Goal: Task Accomplishment & Management: Use online tool/utility

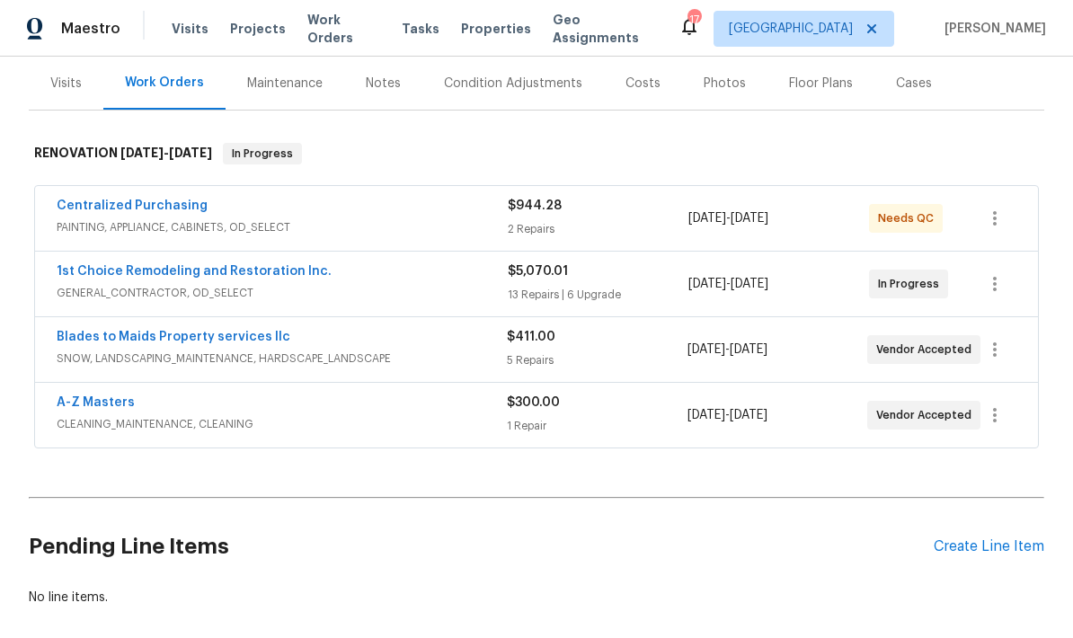
click at [366, 75] on div "Notes" at bounding box center [383, 84] width 35 height 18
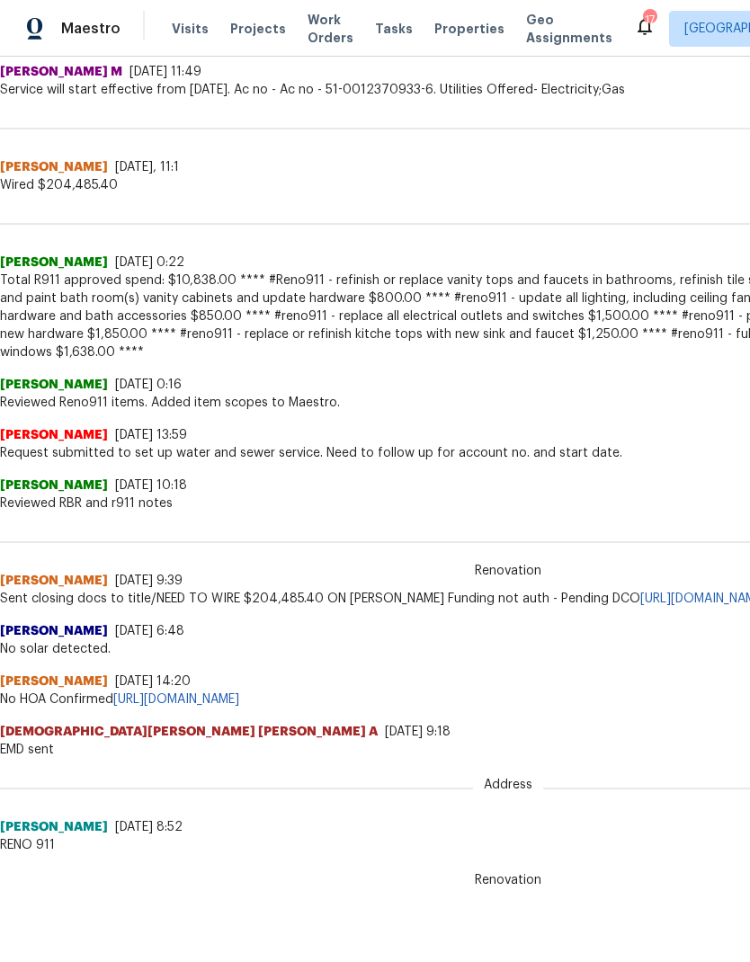
scroll to position [756, 0]
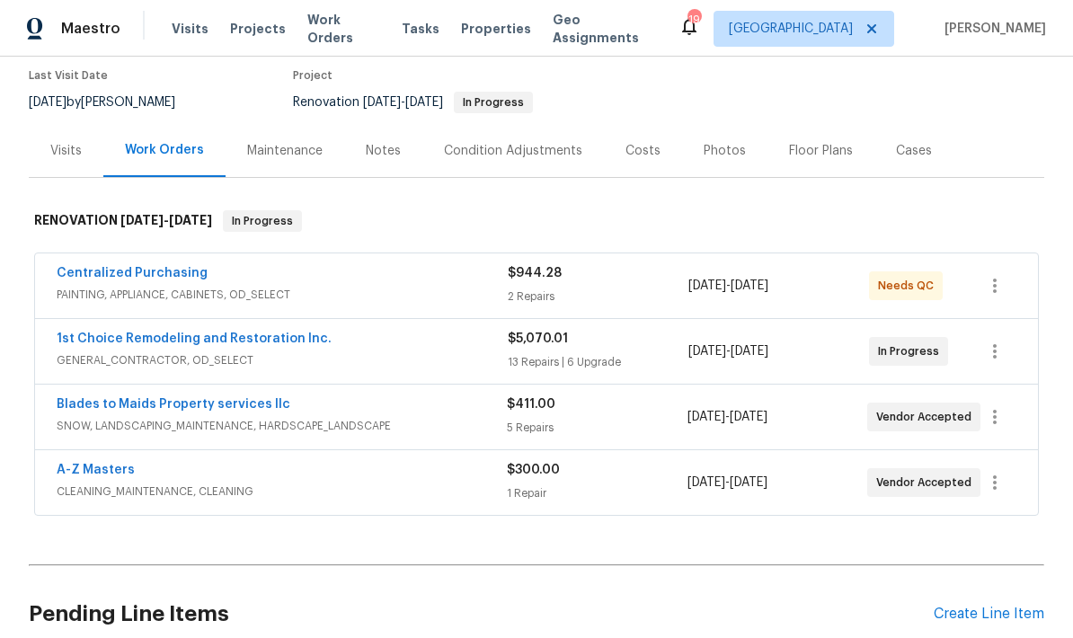
scroll to position [165, 0]
click at [107, 333] on link "1st Choice Remodeling and Restoration Inc." at bounding box center [194, 339] width 275 height 13
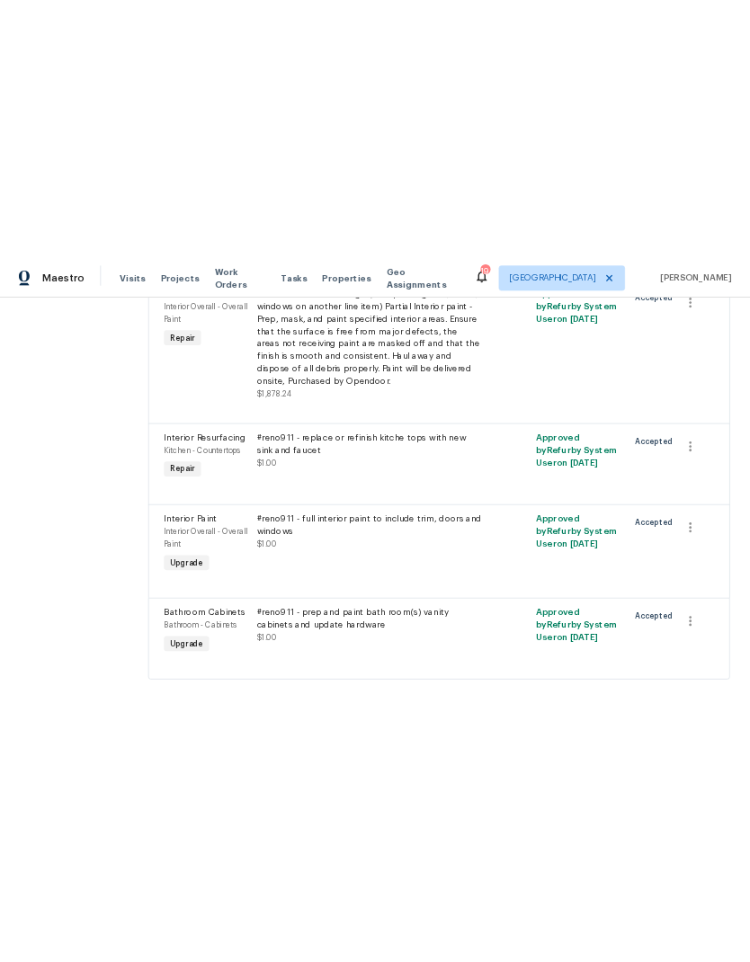
scroll to position [2501, 0]
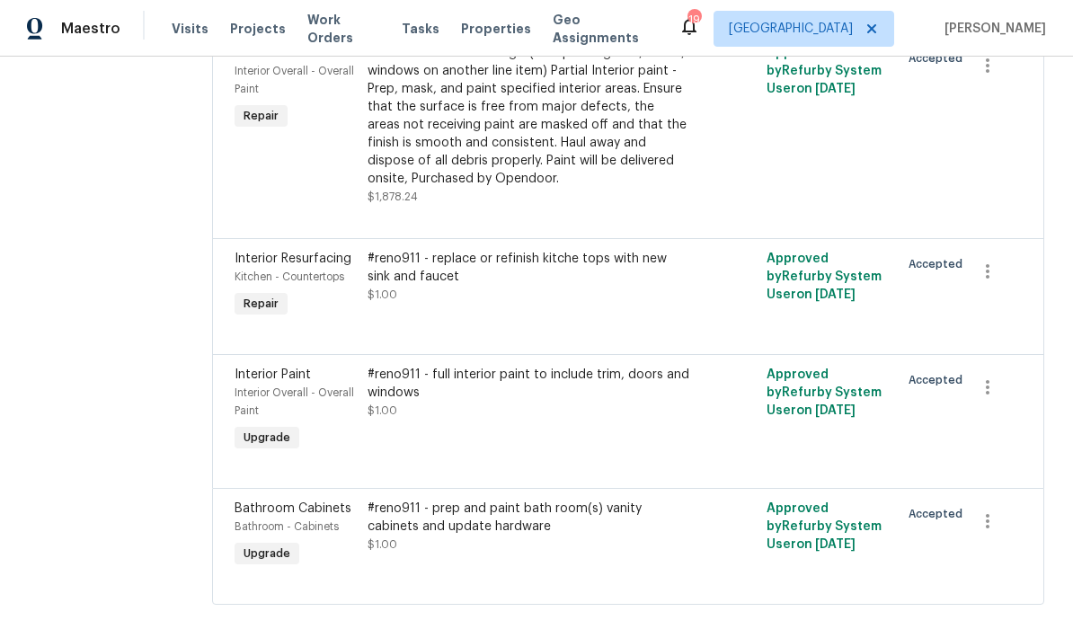
click at [492, 286] on div "#reno911 - replace or refinish kitche tops with new sink and faucet" at bounding box center [529, 268] width 322 height 36
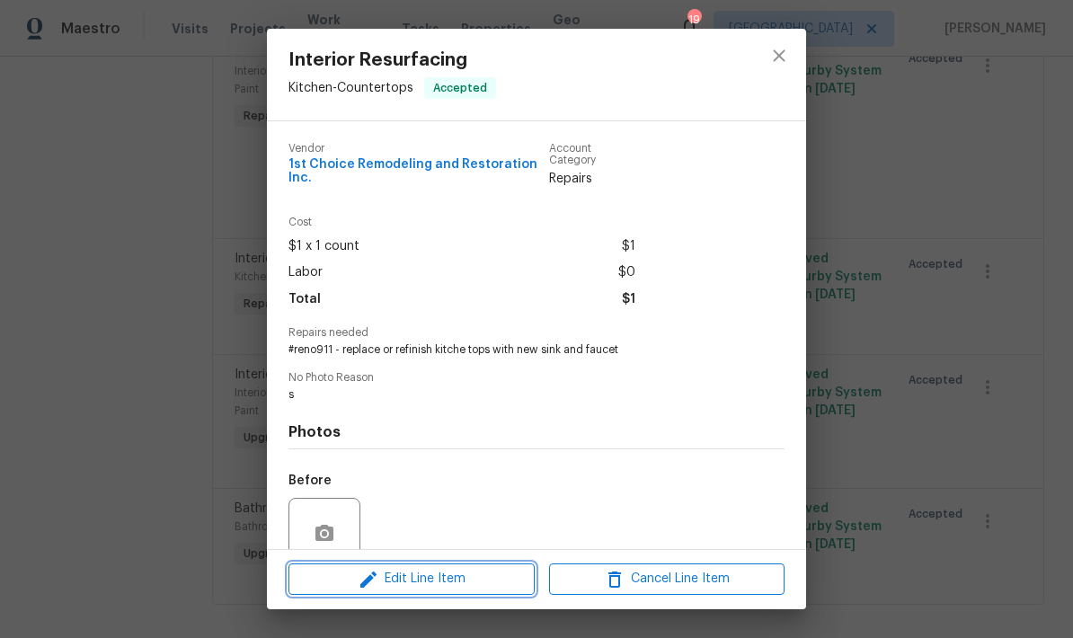
click at [401, 574] on span "Edit Line Item" at bounding box center [411, 579] width 235 height 22
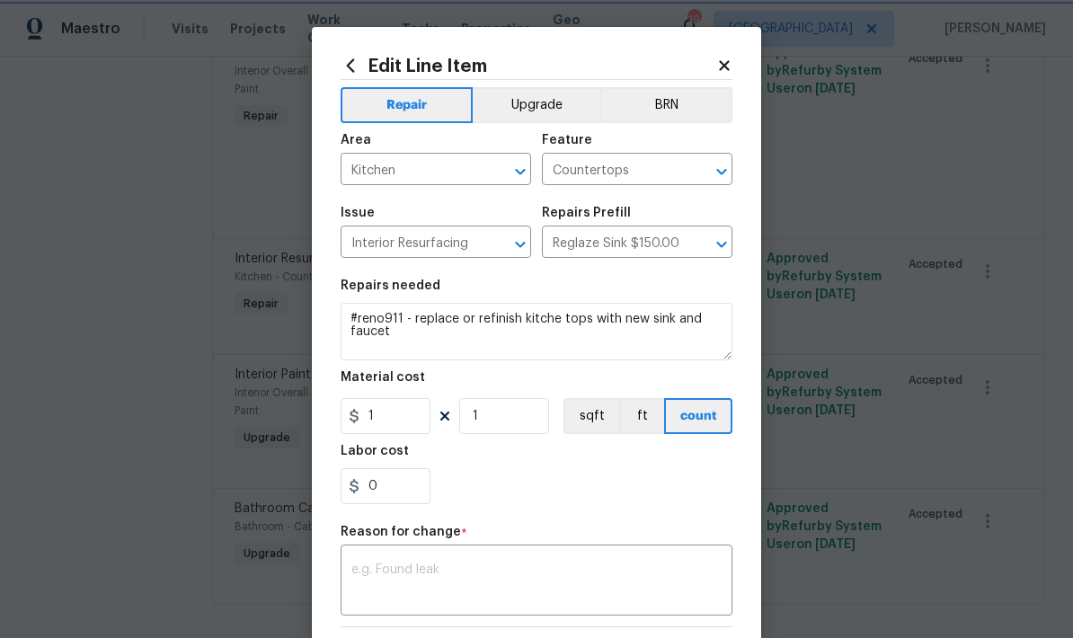
click at [698, 173] on icon "Clear" at bounding box center [698, 171] width 11 height 11
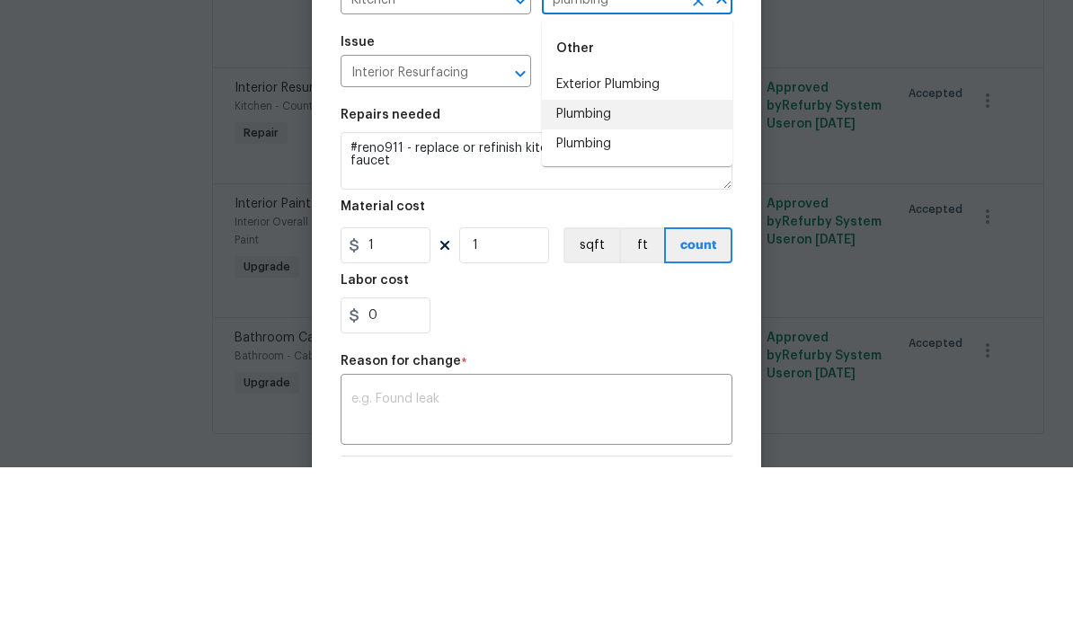
click at [578, 271] on li "Plumbing" at bounding box center [637, 286] width 191 height 30
type input "Plumbing"
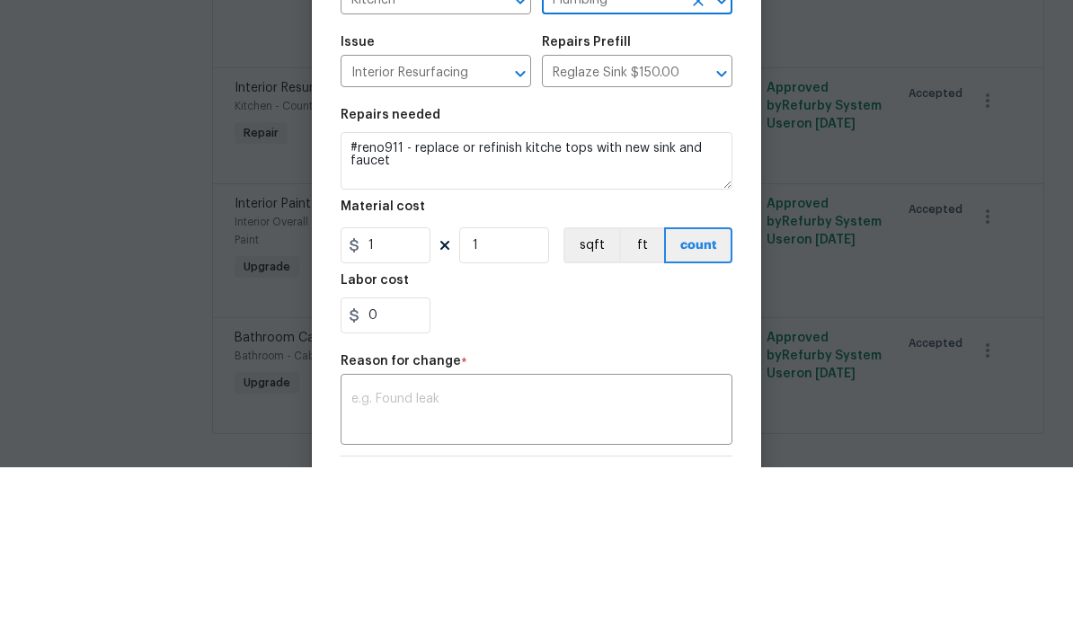
click at [500, 235] on icon "Clear" at bounding box center [497, 244] width 18 height 18
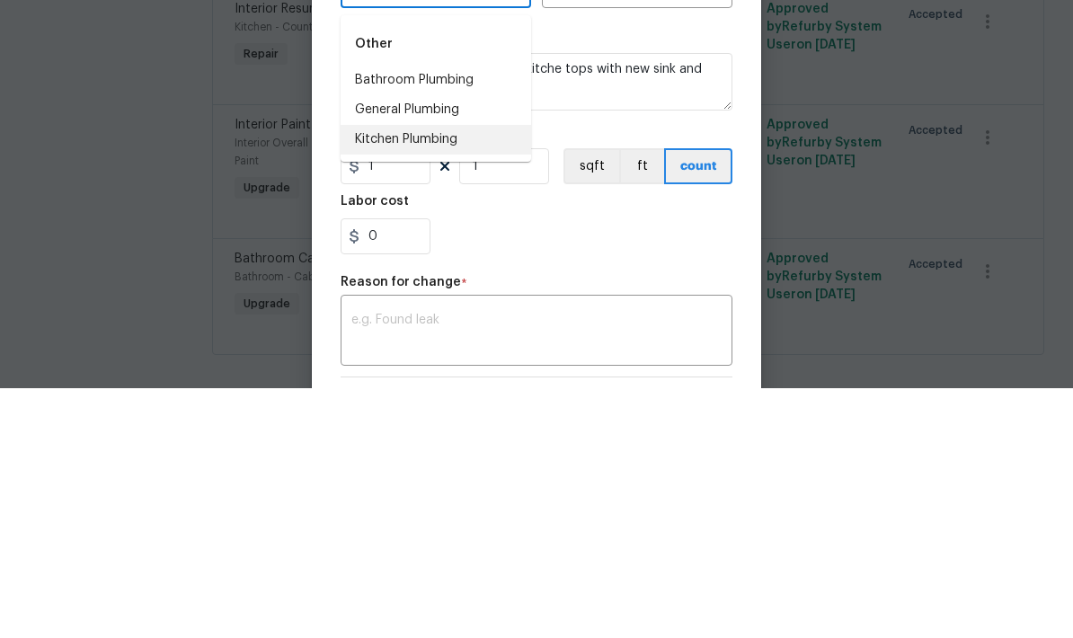
click at [377, 375] on li "Kitchen Plumbing" at bounding box center [436, 390] width 191 height 30
type input "Kitchen Plumbing"
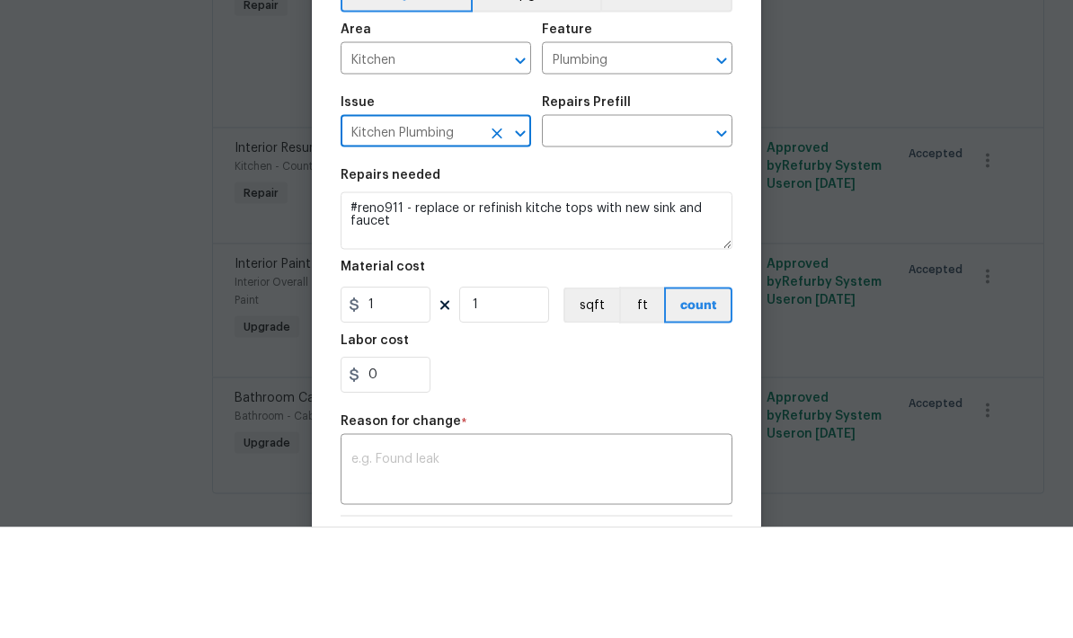
click at [580, 230] on input "text" at bounding box center [612, 244] width 140 height 28
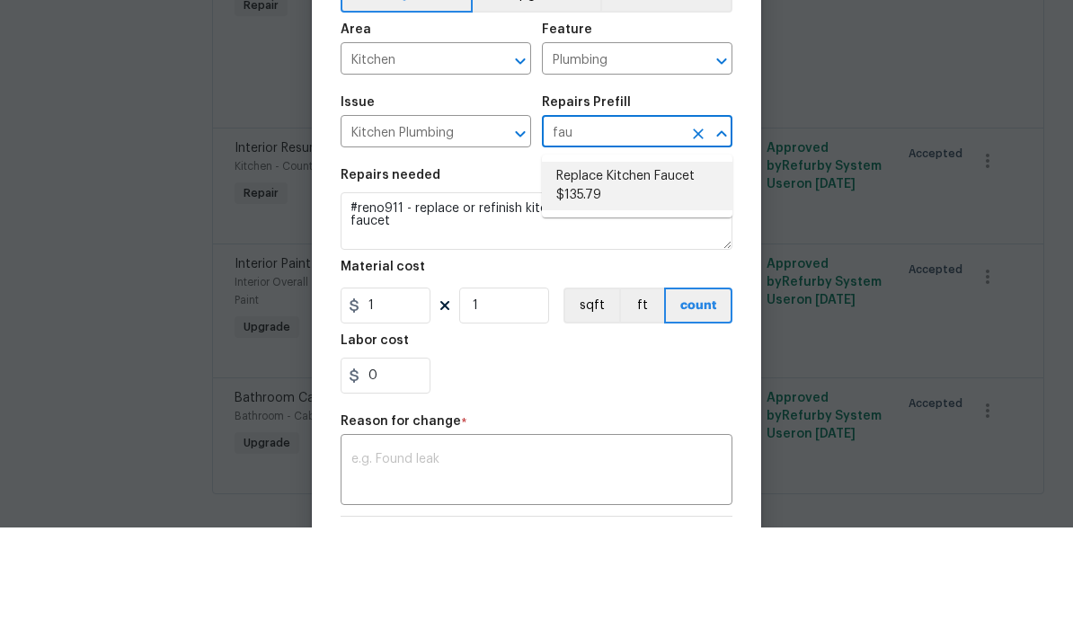
click at [566, 272] on li "Replace Kitchen Faucet $135.79" at bounding box center [637, 296] width 191 height 49
type input "Replace Kitchen Faucet $135.79"
type textarea "Remove the existing kitchen faucet, prep the area and install a new kitchen fau…"
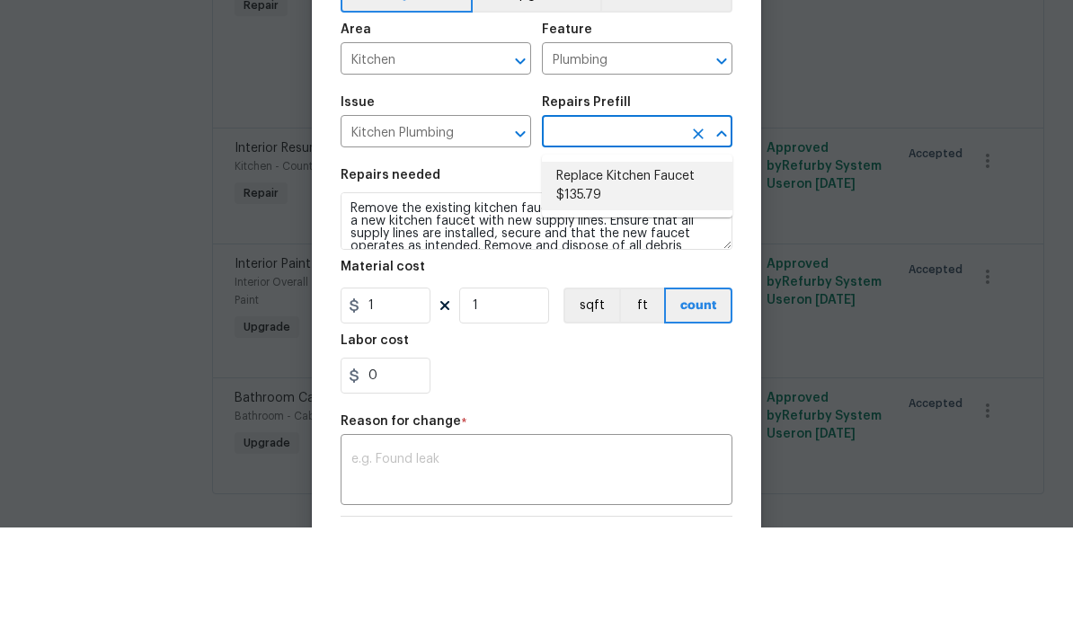
type input "Replace Kitchen Faucet $135.79"
type input "135.79"
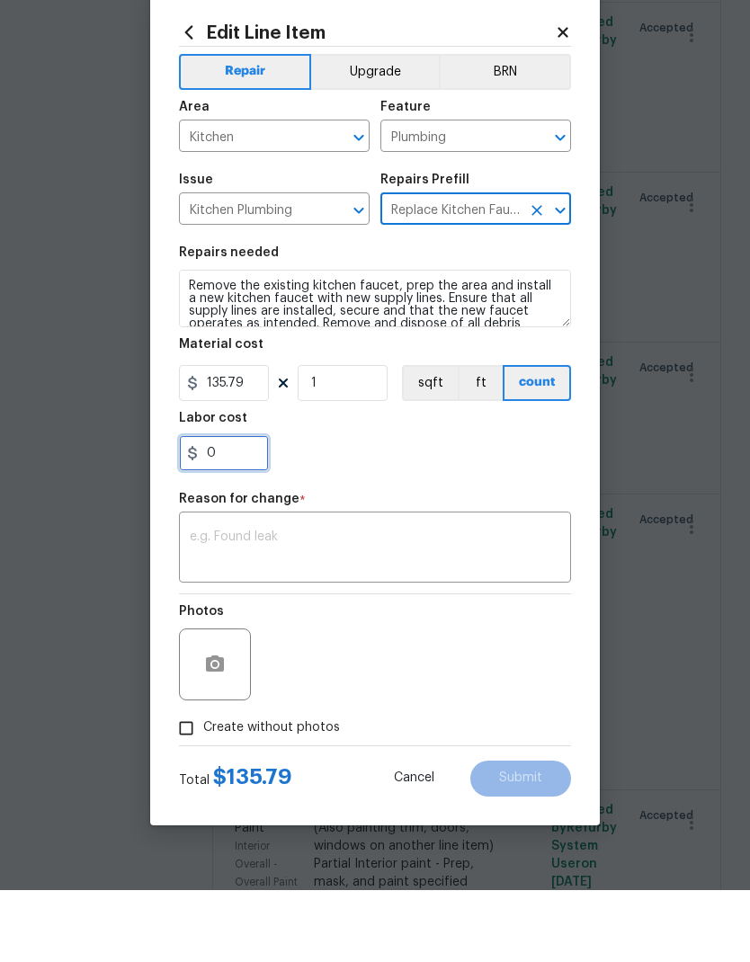
click at [226, 507] on input "0" at bounding box center [224, 525] width 90 height 36
type input "65"
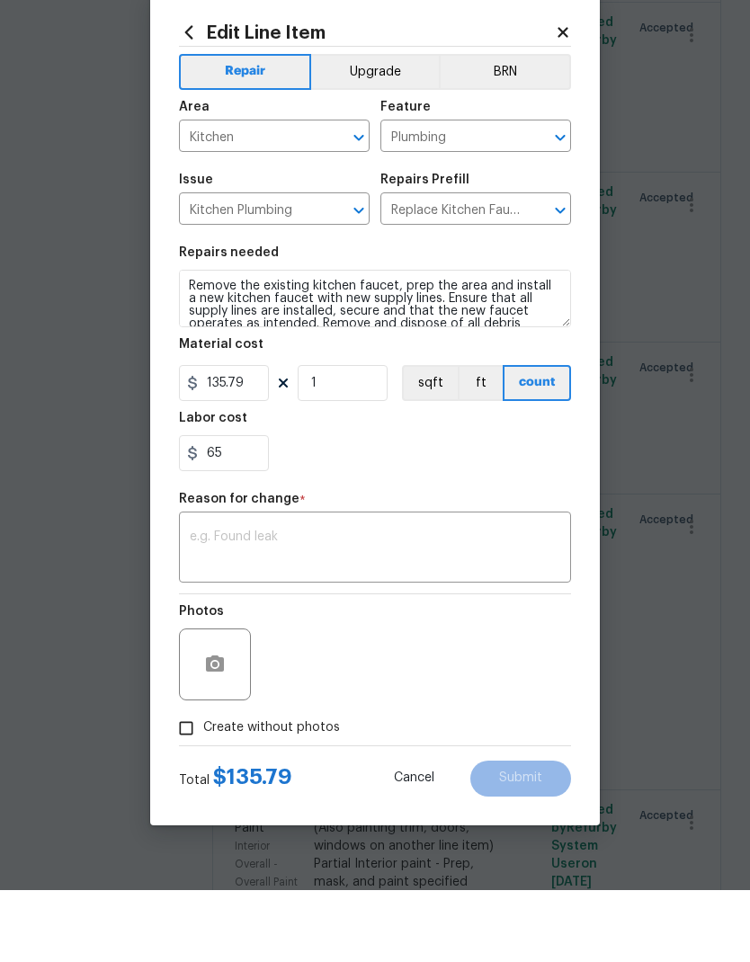
click at [422, 507] on div "65" at bounding box center [375, 525] width 392 height 36
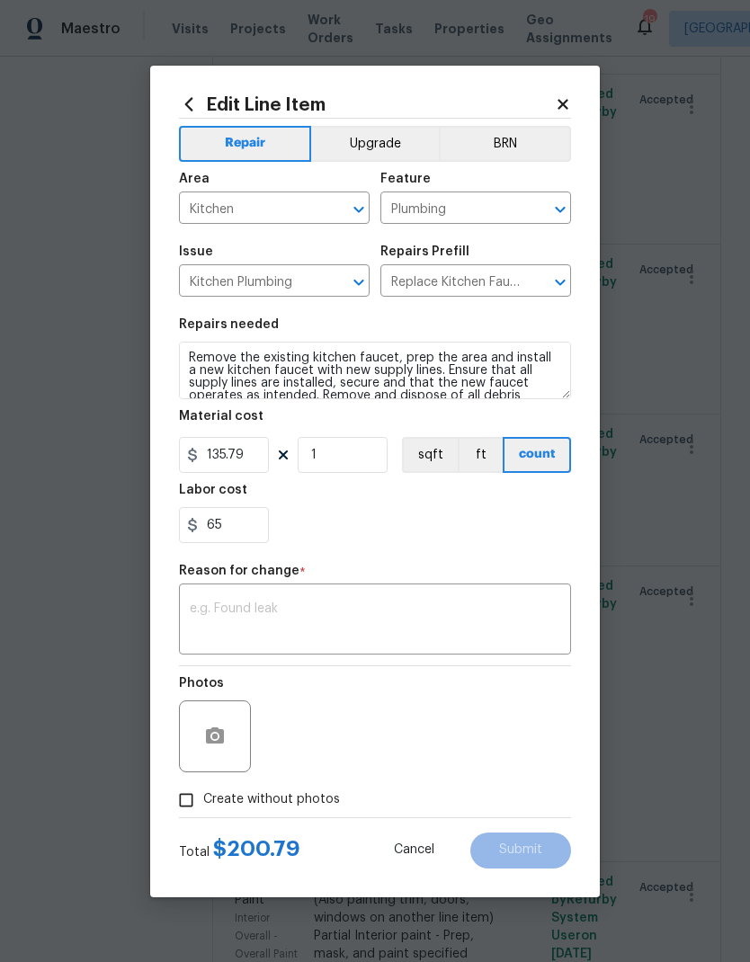
click at [201, 603] on textarea at bounding box center [375, 621] width 370 height 38
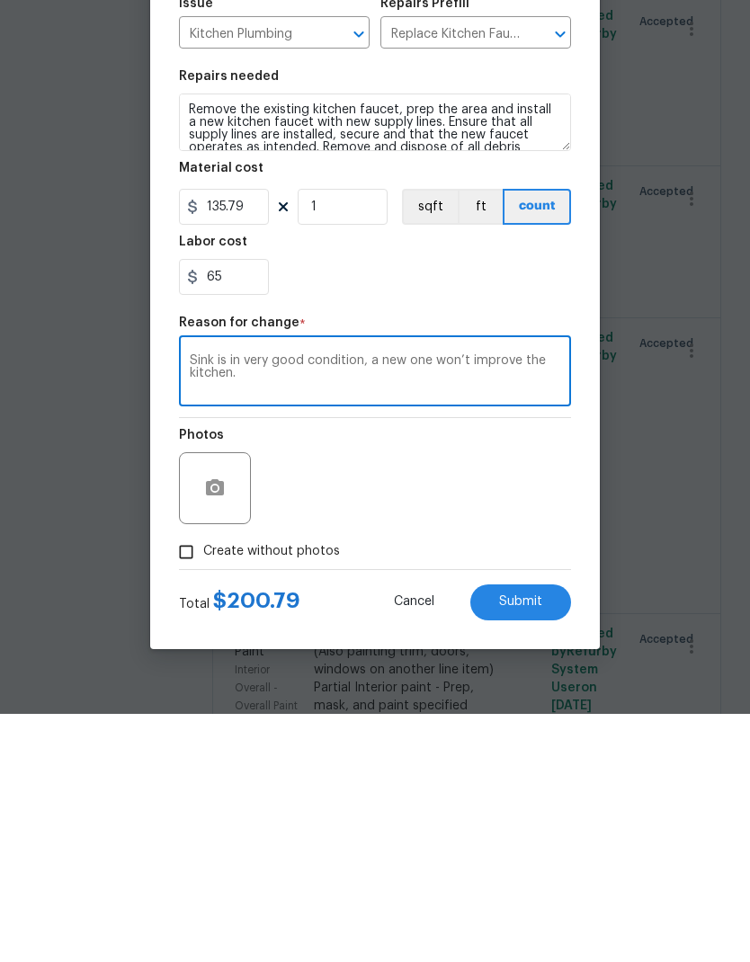
type textarea "Sink is in very good condition, a new one won’t improve the kitchen."
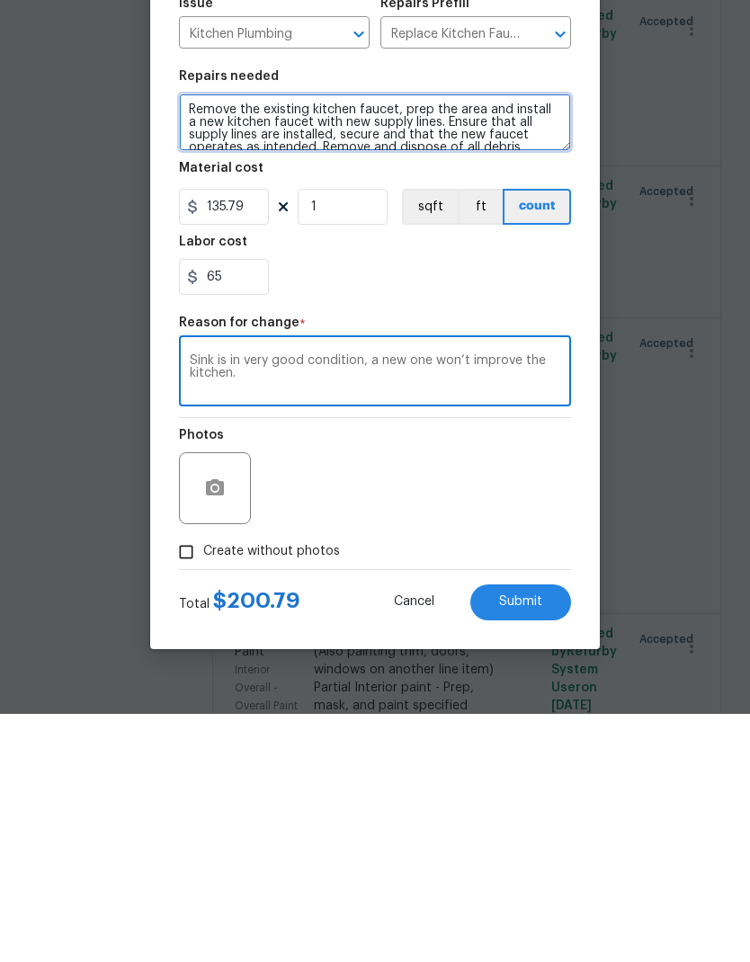
click at [214, 342] on textarea "Remove the existing kitchen faucet, prep the area and install a new kitchen fau…" at bounding box center [375, 371] width 392 height 58
click at [212, 342] on textarea "Remove the existing kitchen faucet, prep the area and install a new kitchen fau…" at bounding box center [375, 371] width 392 height 58
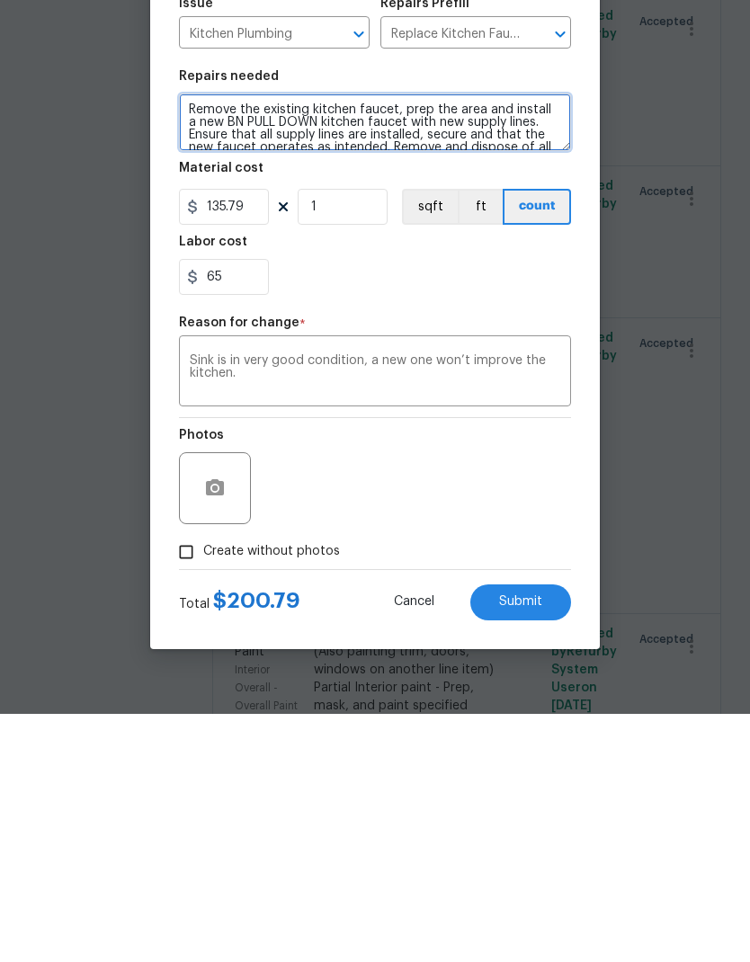
click at [417, 342] on textarea "Remove the existing kitchen faucet, prep the area and install a new BN PULL DOW…" at bounding box center [375, 371] width 392 height 58
type textarea "Remove the existing kitchen faucet, prep the area and install a new BN PULL DOW…"
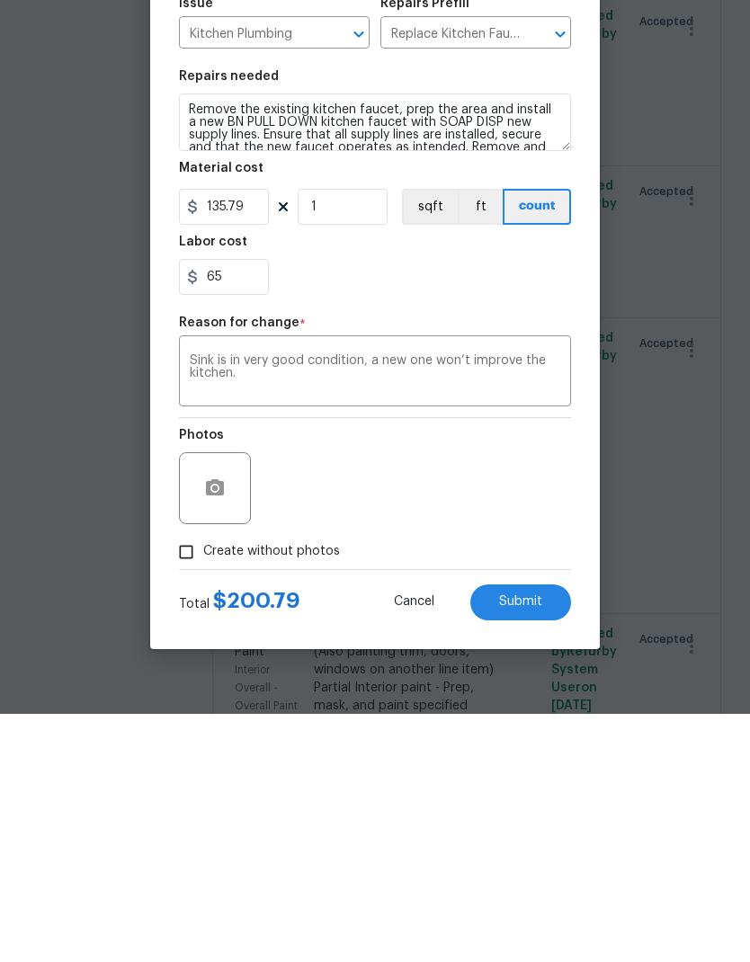
click at [315, 507] on div "65" at bounding box center [375, 525] width 392 height 36
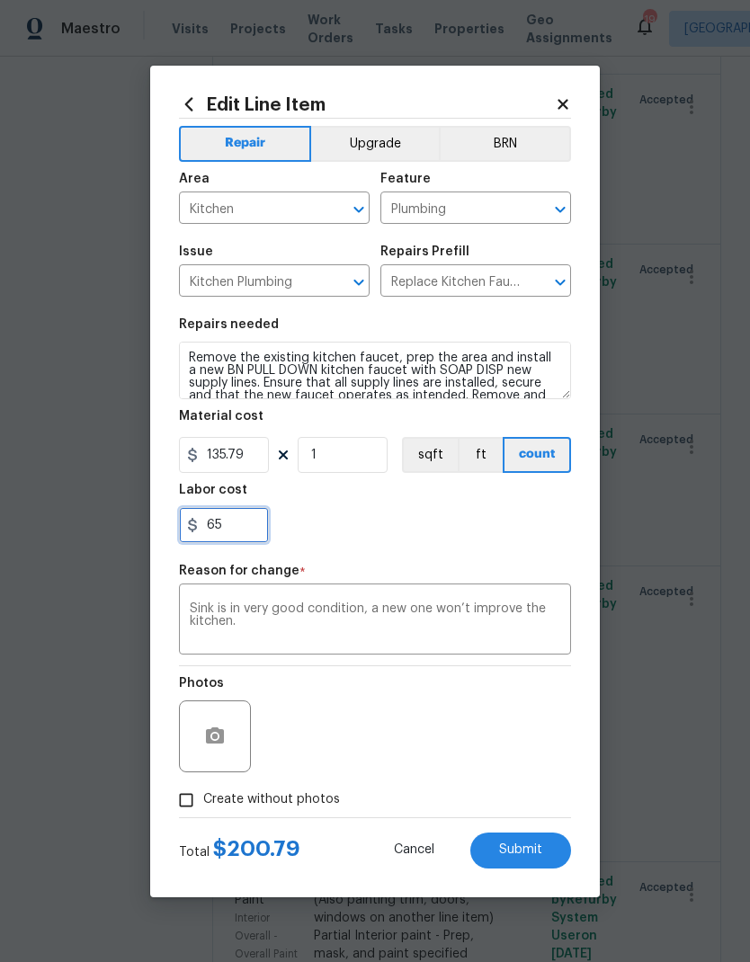
click at [221, 526] on input "65" at bounding box center [224, 525] width 90 height 36
type input "6"
type input "100"
click at [405, 521] on div "100" at bounding box center [375, 525] width 392 height 36
click at [368, 138] on button "Upgrade" at bounding box center [375, 144] width 129 height 36
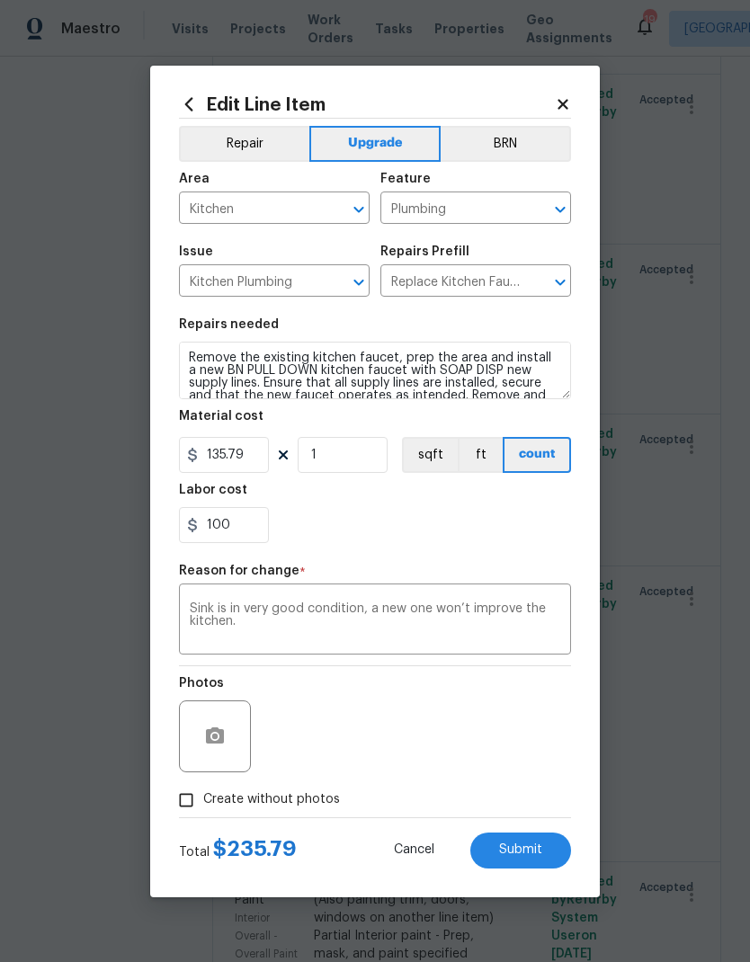
click at [252, 635] on textarea "Sink is in very good condition, a new one won’t improve the kitchen." at bounding box center [375, 621] width 370 height 38
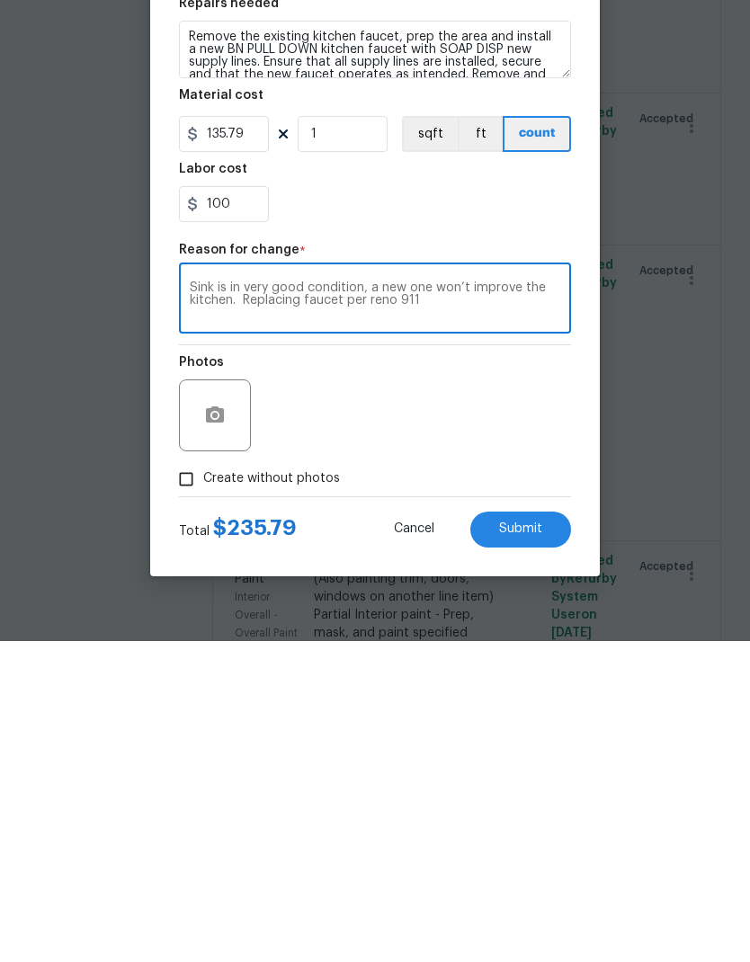
type textarea "Sink is in very good condition, a new one won’t improve the kitchen. Replacing …"
click at [329, 666] on div "Photos" at bounding box center [375, 724] width 392 height 117
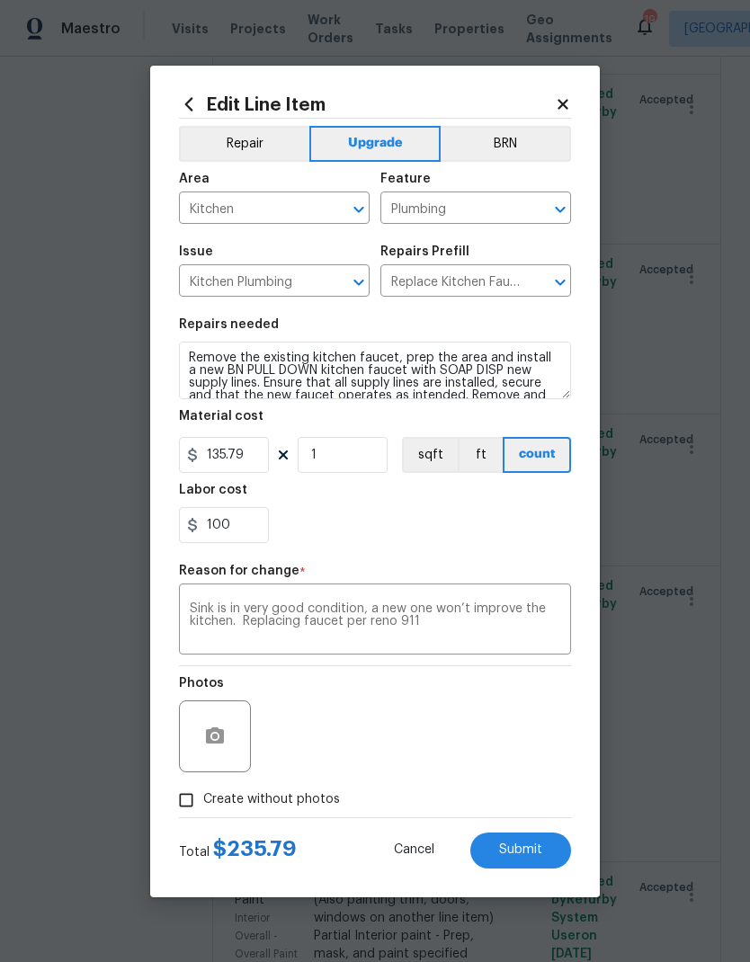
click at [511, 851] on span "Submit" at bounding box center [520, 849] width 43 height 13
type textarea "#reno911 - replace or refinish kitche tops with new sink and faucet"
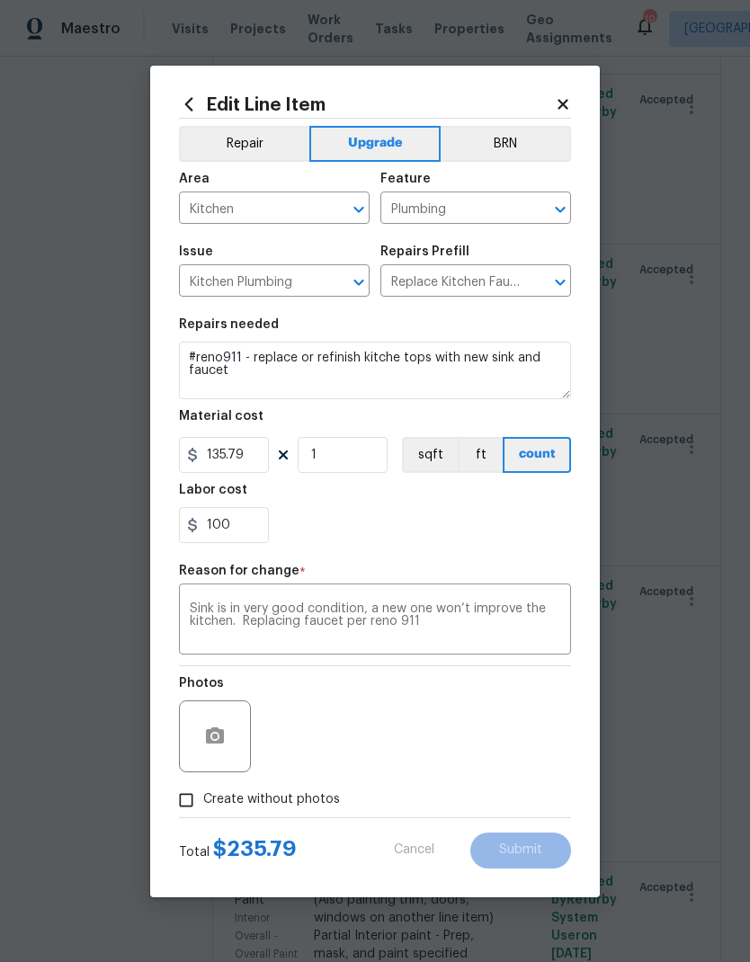
type input "Countertops"
type input "Interior Resurfacing"
type input "Reglaze Sink $150.00"
type input "1"
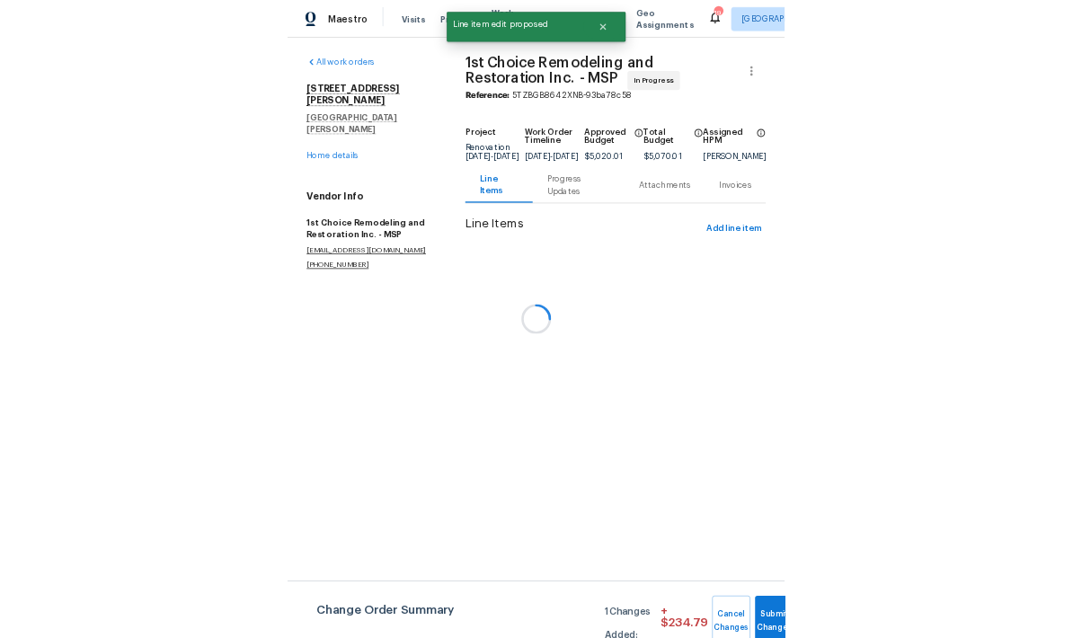
scroll to position [0, 0]
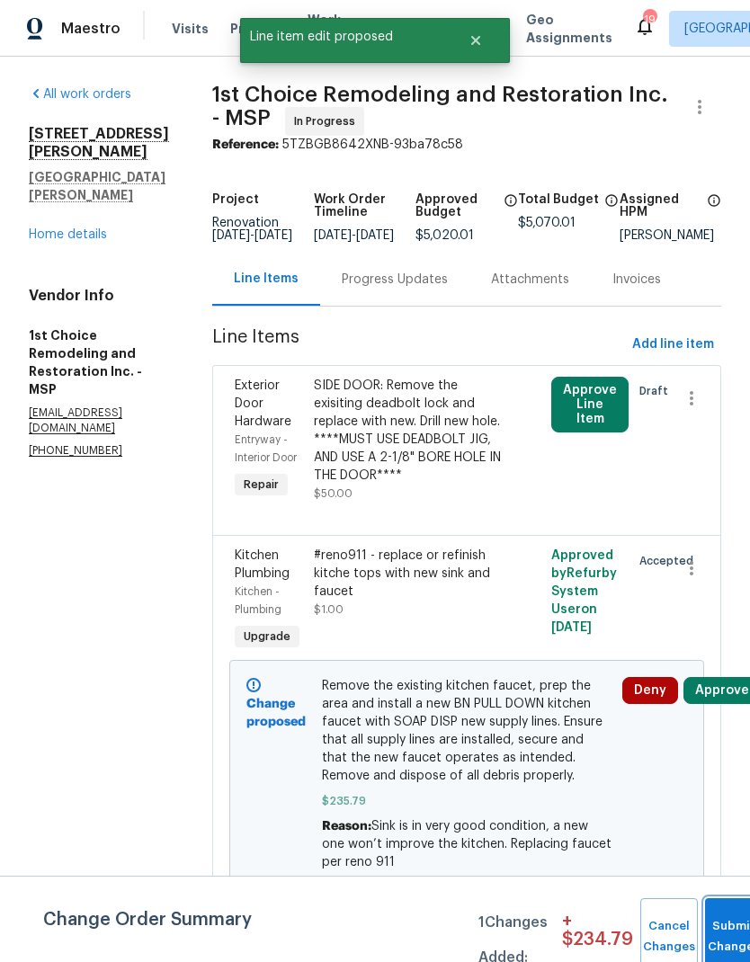
click at [726, 912] on button "Submit Changes" at bounding box center [734, 936] width 58 height 77
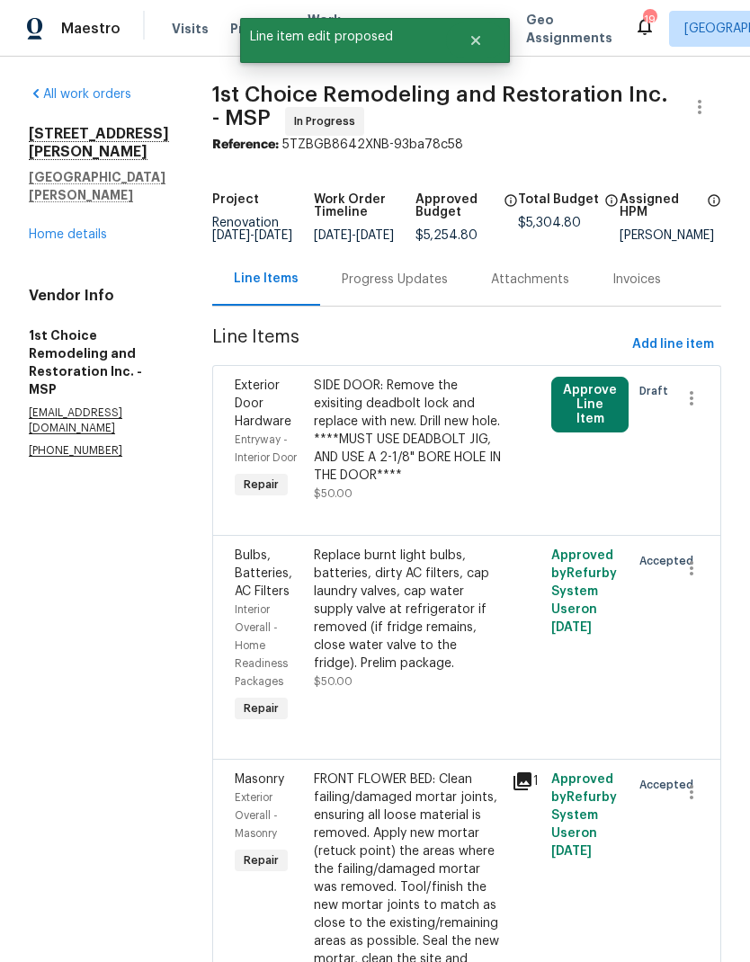
click at [50, 228] on link "Home details" at bounding box center [68, 234] width 78 height 13
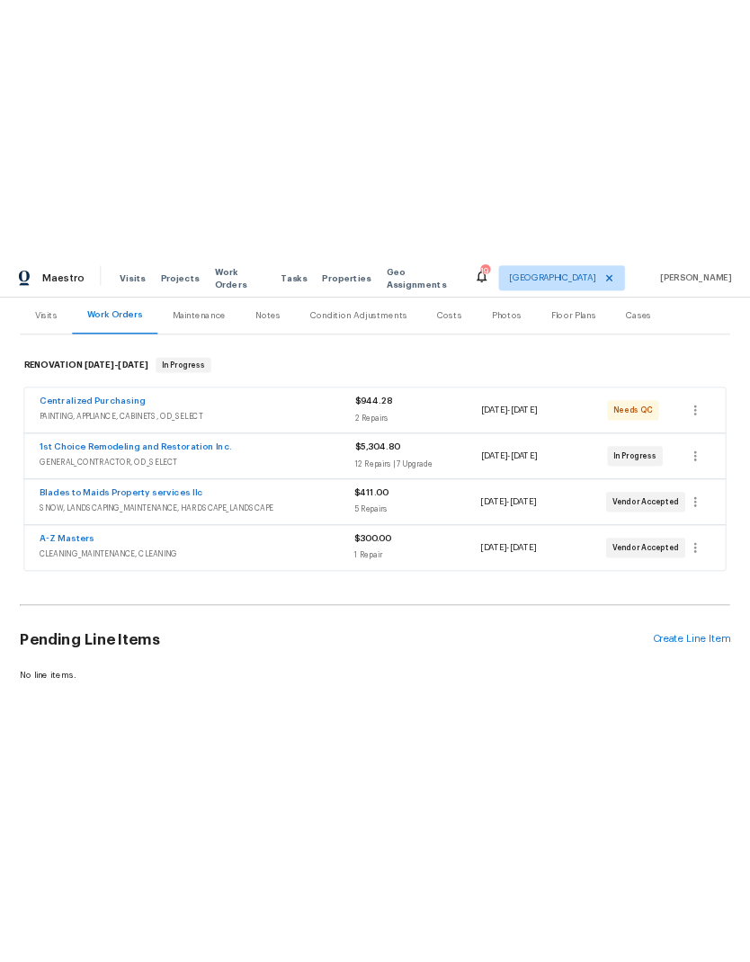
scroll to position [234, 0]
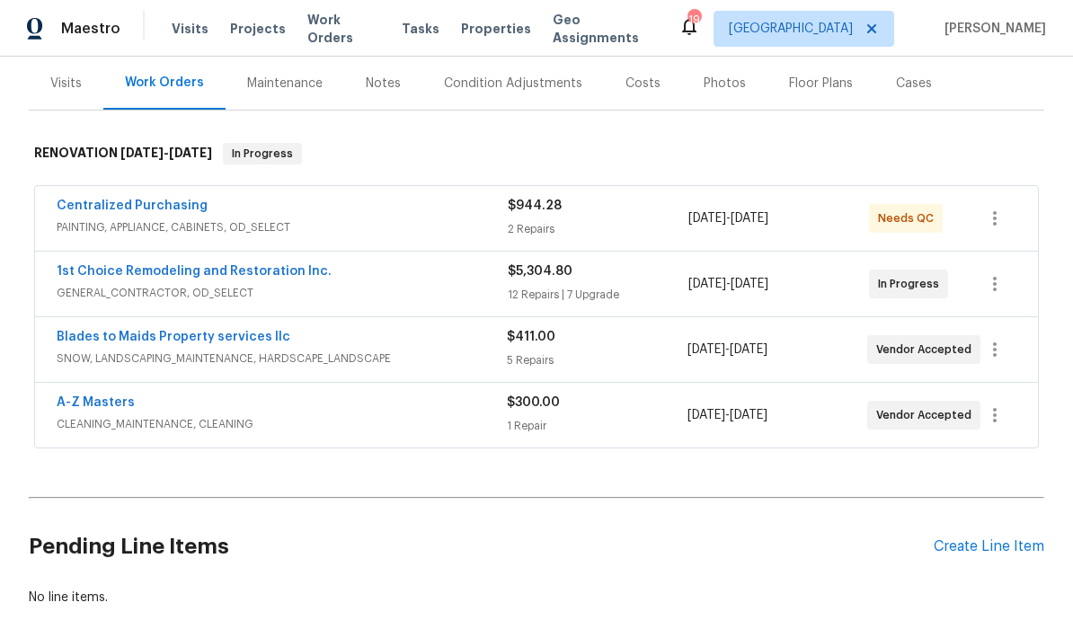
click at [749, 538] on div "Create Line Item" at bounding box center [989, 546] width 111 height 17
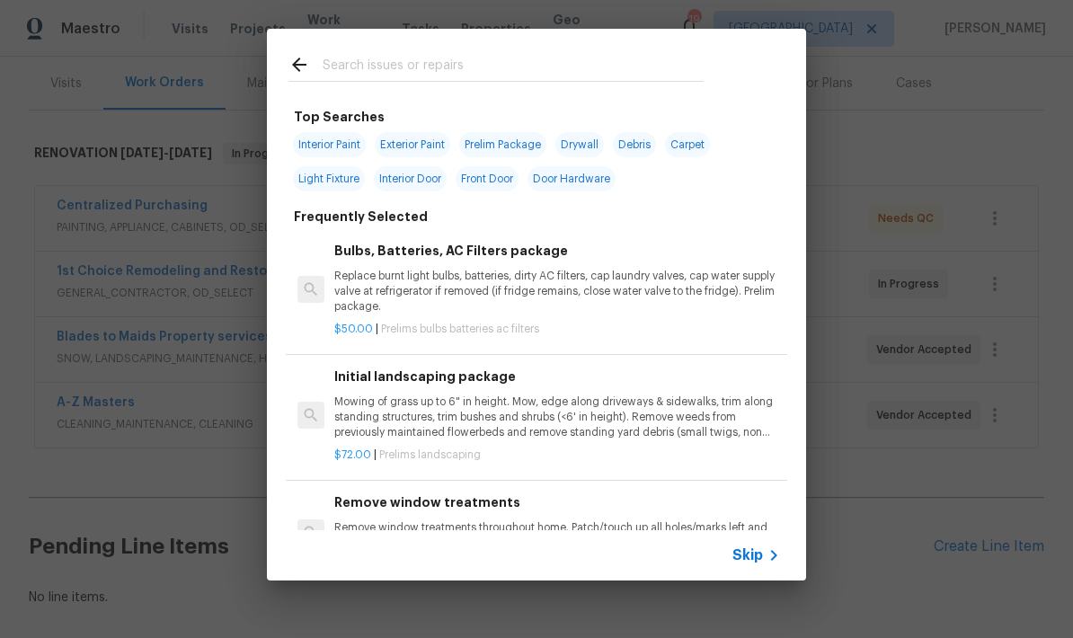
click at [334, 59] on input "text" at bounding box center [513, 67] width 381 height 27
type input "Resurfac"
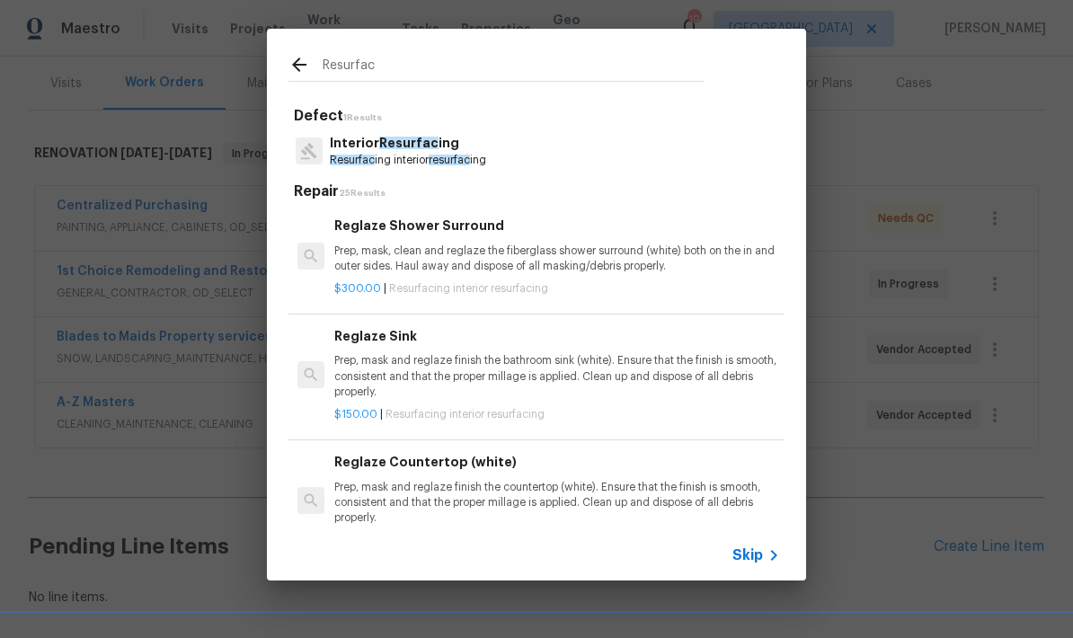
click at [359, 149] on p "Interior Resurfac ing" at bounding box center [408, 143] width 156 height 19
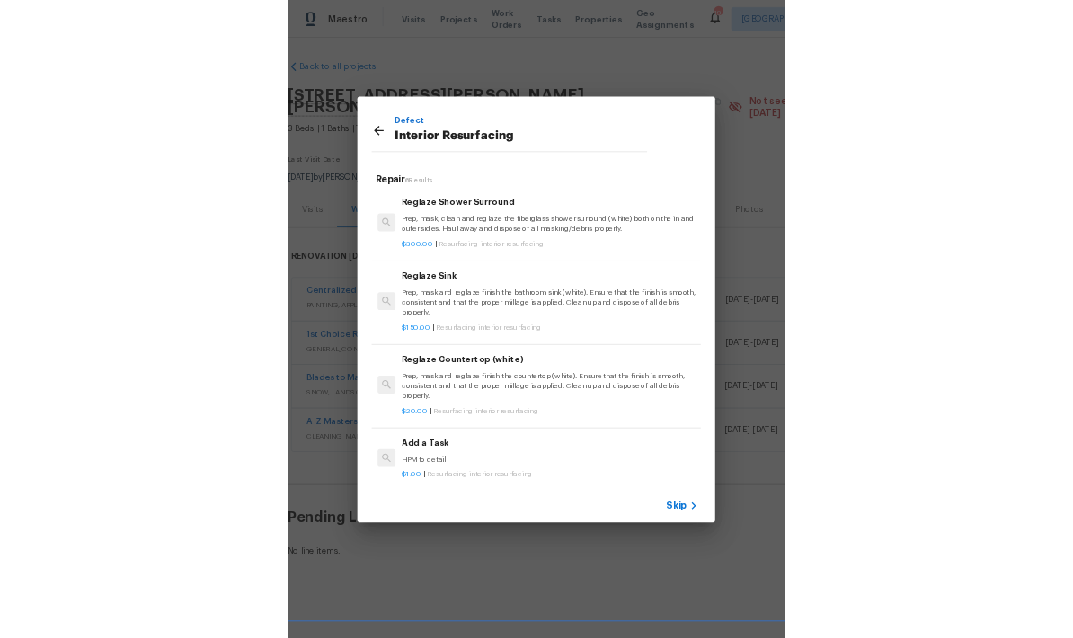
scroll to position [0, 0]
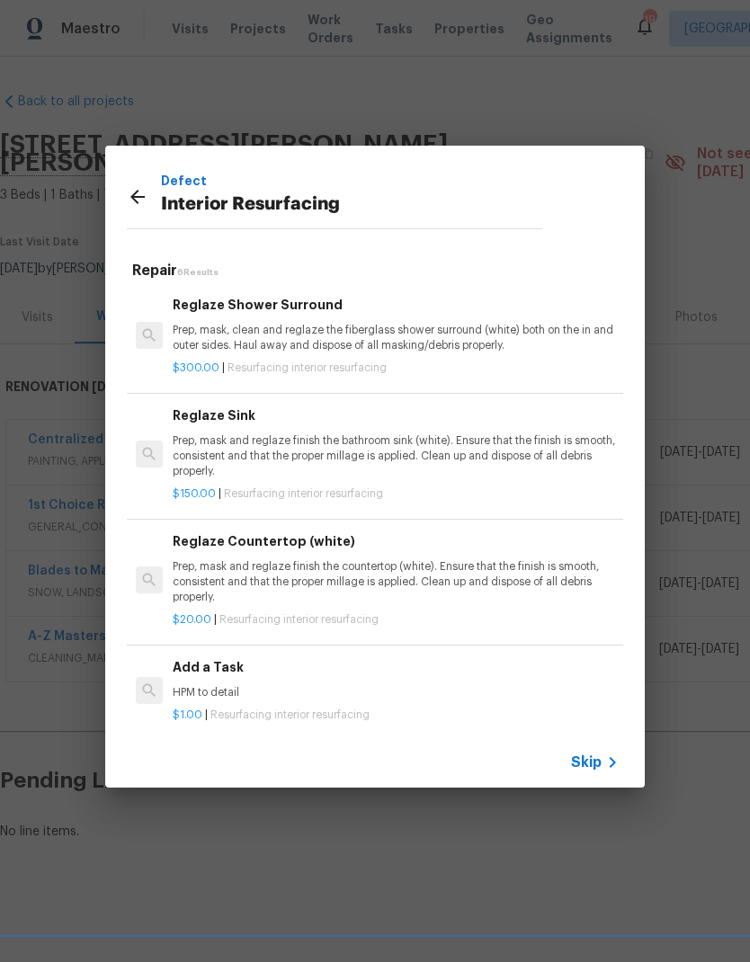
click at [227, 573] on p "Prep, mask and reglaze finish the countertop (white). Ensure that the finish is…" at bounding box center [396, 582] width 446 height 46
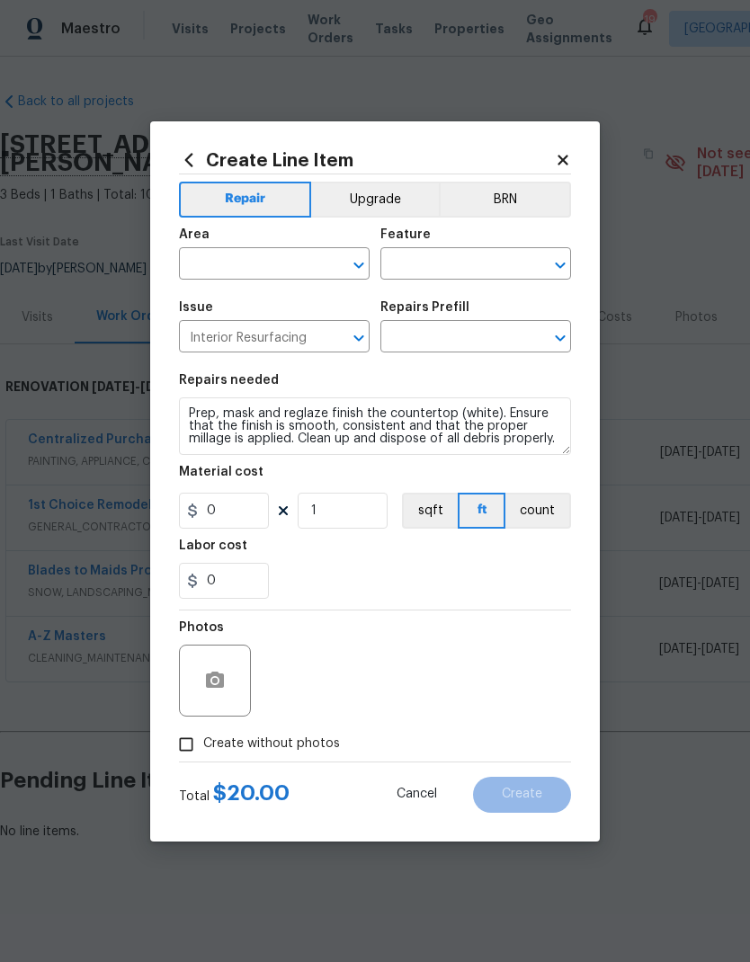
type input "Reglaze Countertop (white) $20.00"
click at [227, 510] on input "20" at bounding box center [224, 510] width 90 height 36
type input "65"
click at [338, 504] on input "1" at bounding box center [342, 510] width 90 height 36
type input "12"
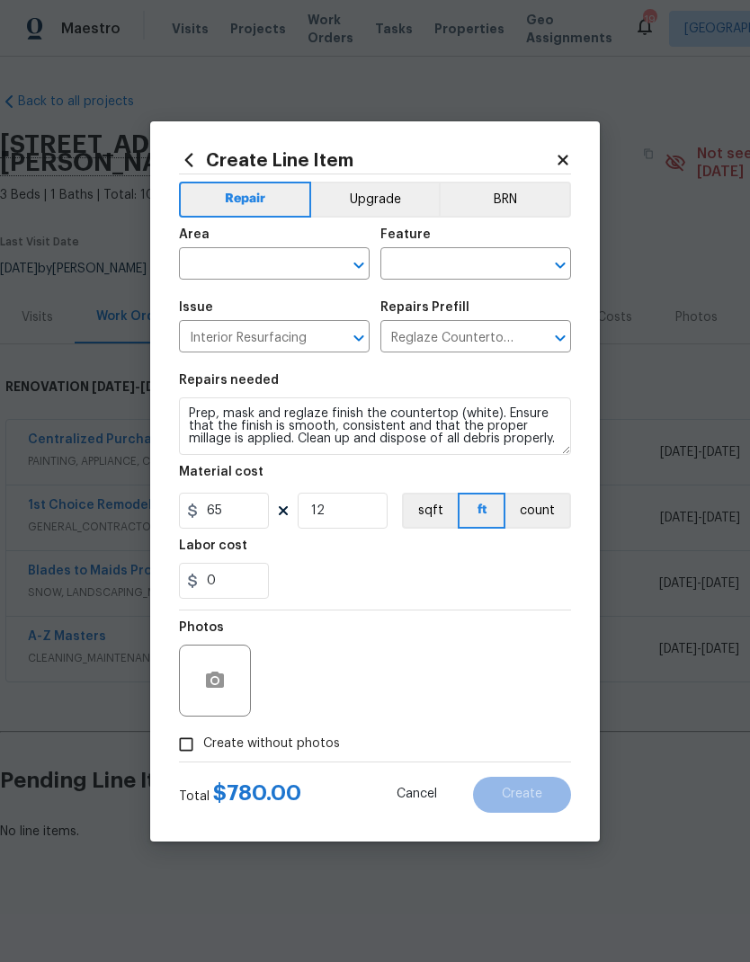
click at [210, 260] on input "text" at bounding box center [249, 266] width 140 height 28
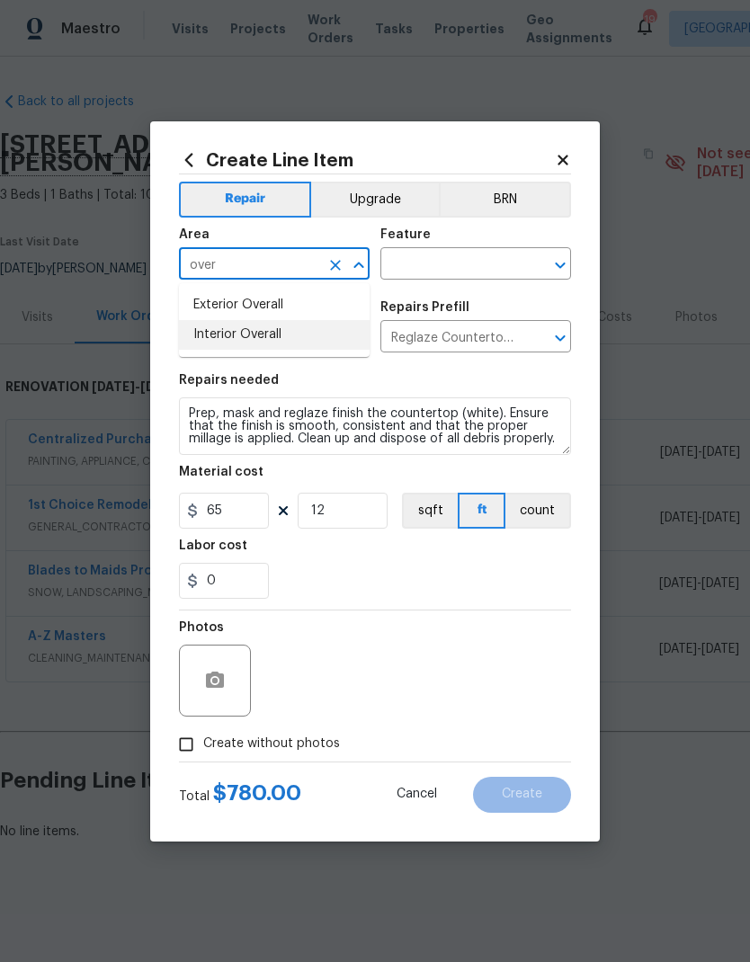
click at [199, 335] on li "Interior Overall" at bounding box center [274, 335] width 191 height 30
type input "Interior Overall"
click at [421, 257] on input "text" at bounding box center [450, 266] width 140 height 28
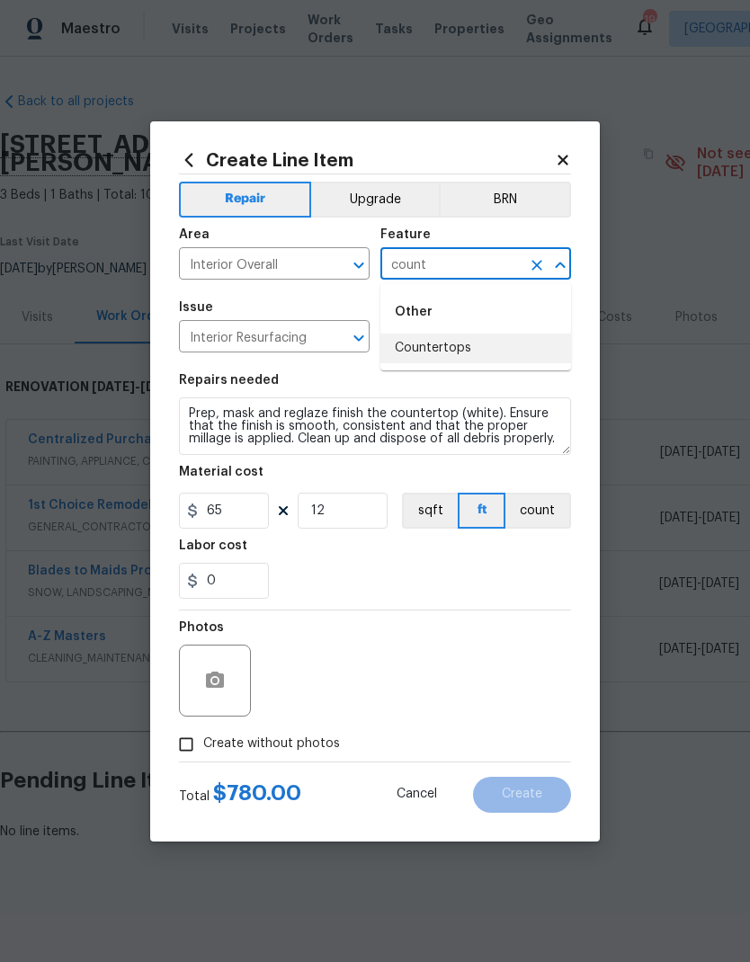
click at [424, 348] on li "Countertops" at bounding box center [475, 348] width 191 height 30
type input "Countertops"
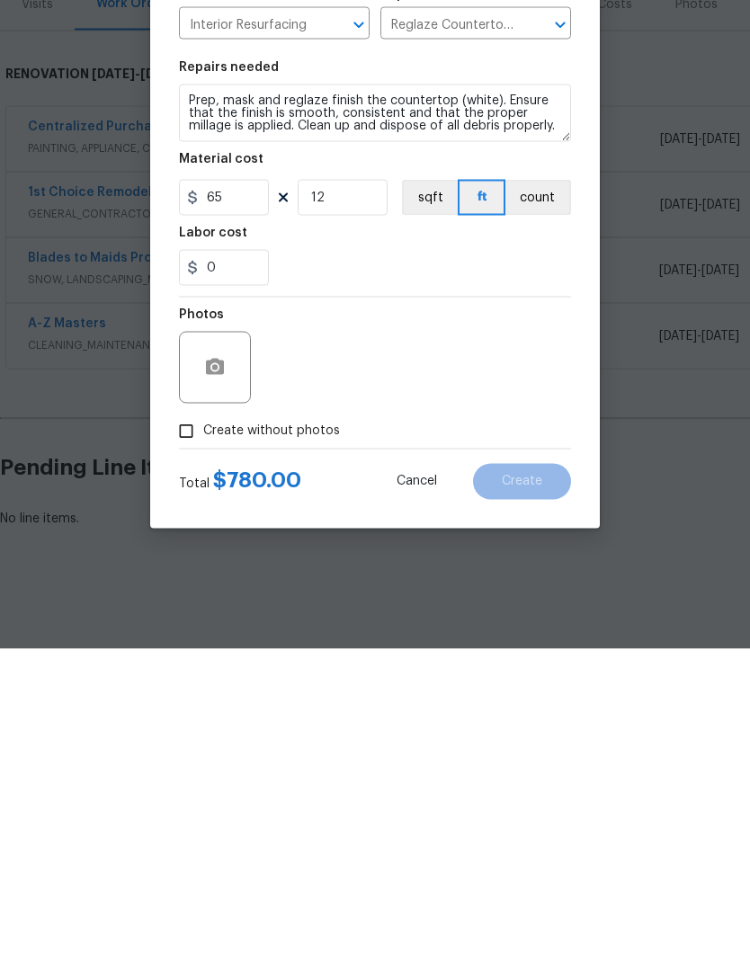
click at [191, 727] on input "Create without photos" at bounding box center [186, 744] width 34 height 34
checkbox input "true"
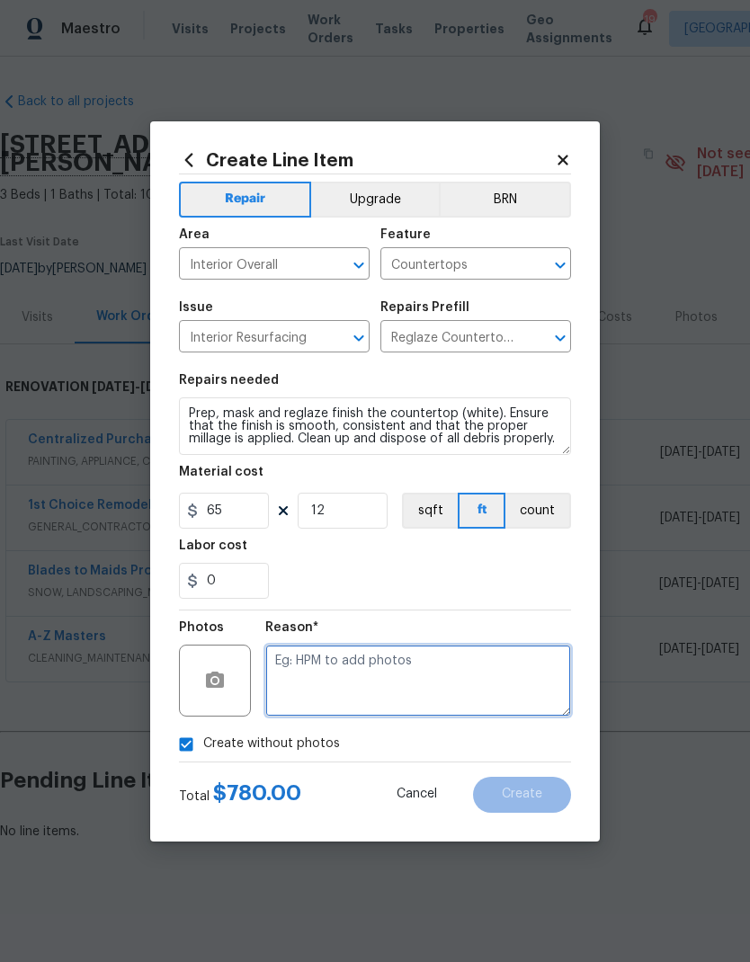
click at [288, 672] on textarea at bounding box center [418, 680] width 306 height 72
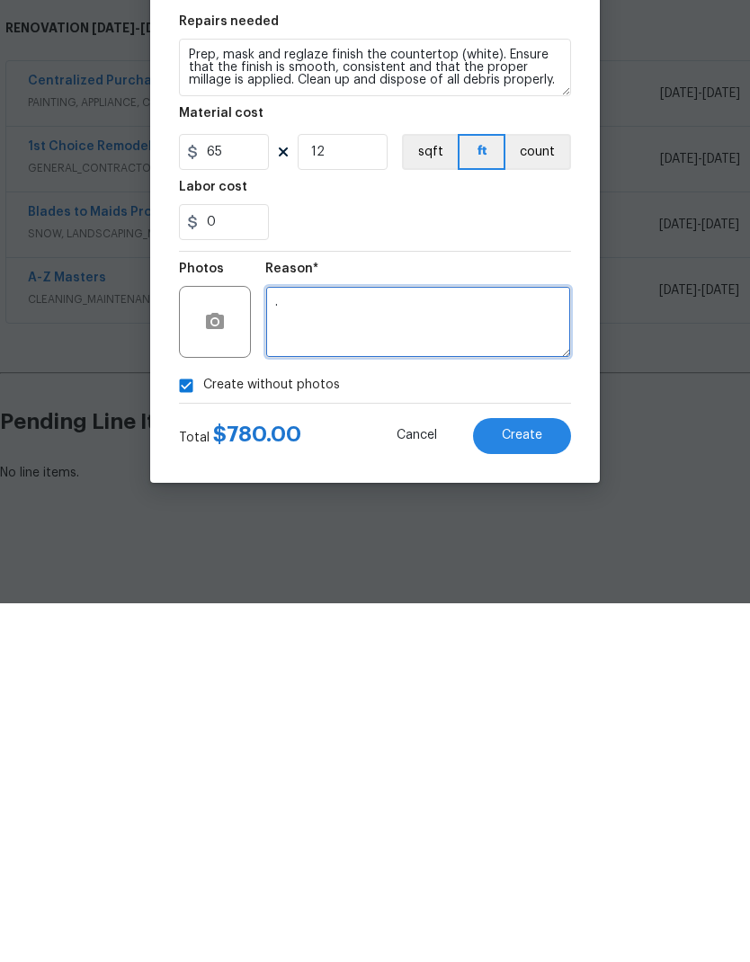
type textarea "."
click at [513, 787] on span "Create" at bounding box center [521, 793] width 40 height 13
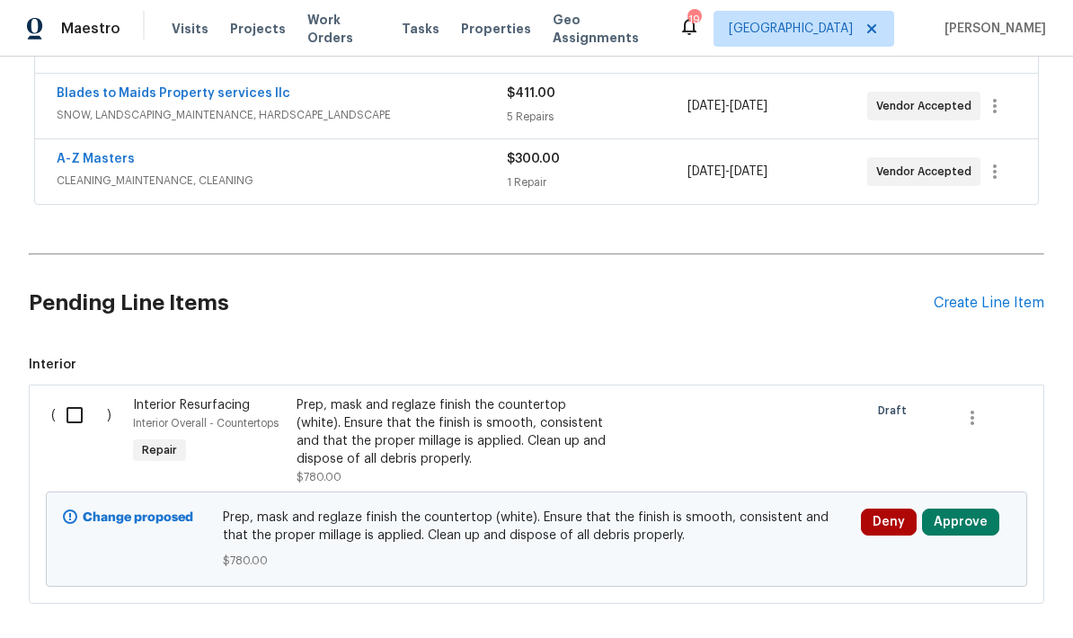
scroll to position [475, 0]
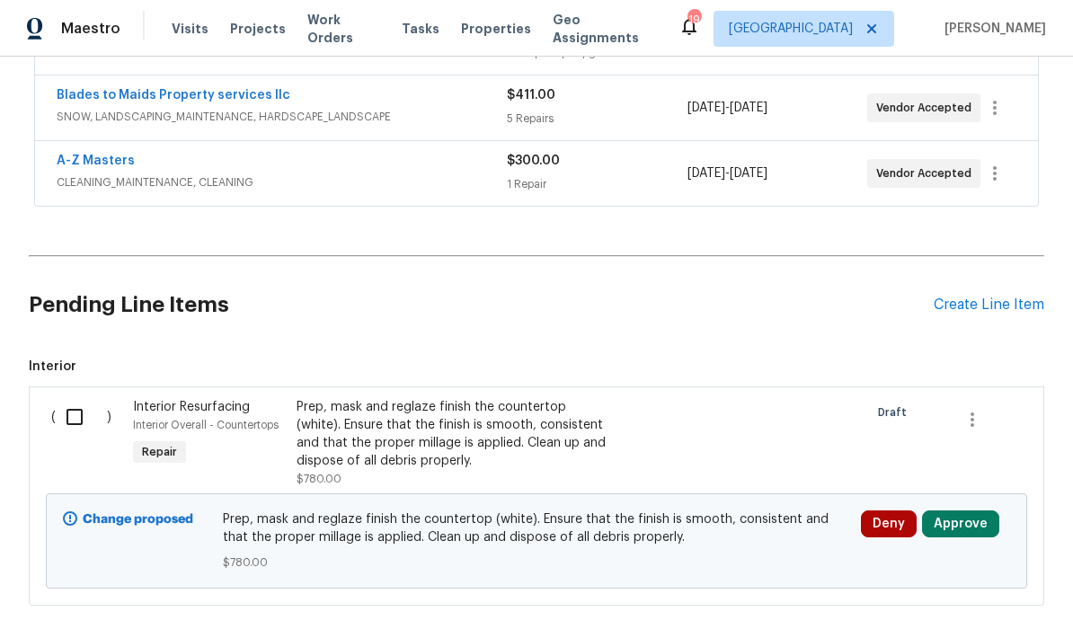
click at [324, 408] on div "Prep, mask and reglaze finish the countertop (white). Ensure that the finish is…" at bounding box center [455, 434] width 316 height 72
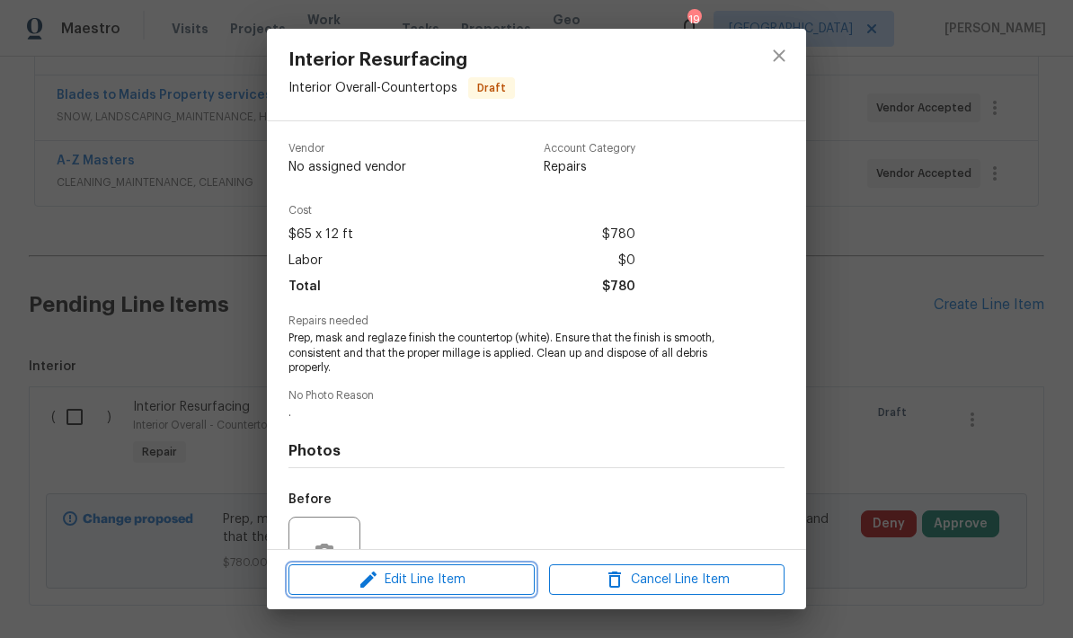
click at [405, 571] on span "Edit Line Item" at bounding box center [411, 580] width 235 height 22
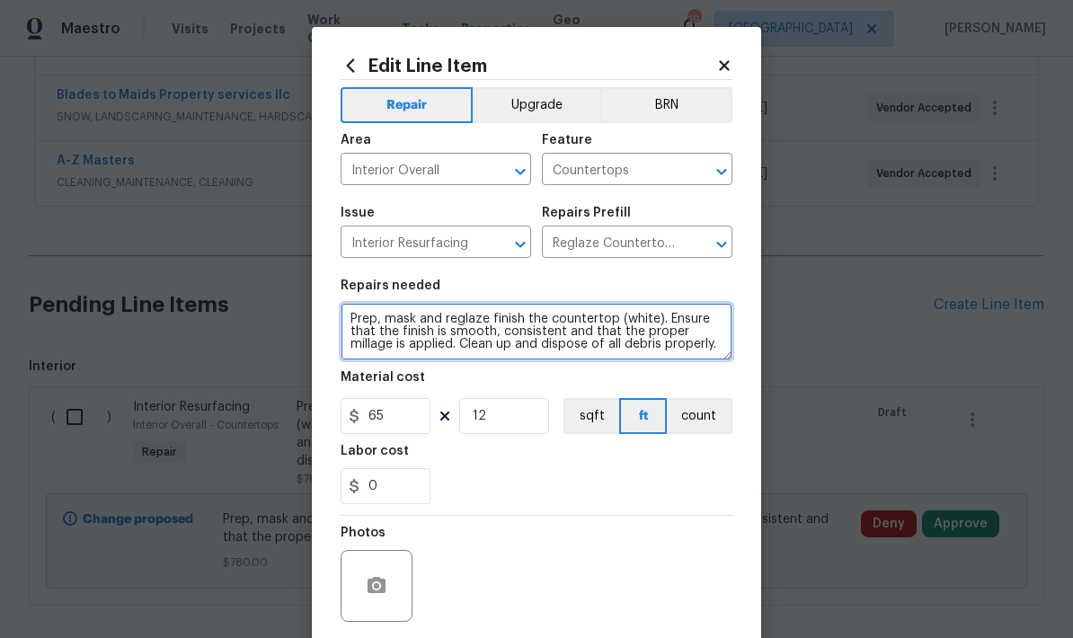
click at [344, 324] on textarea "Prep, mask and reglaze finish the countertop (white). Ensure that the finish is…" at bounding box center [537, 332] width 392 height 58
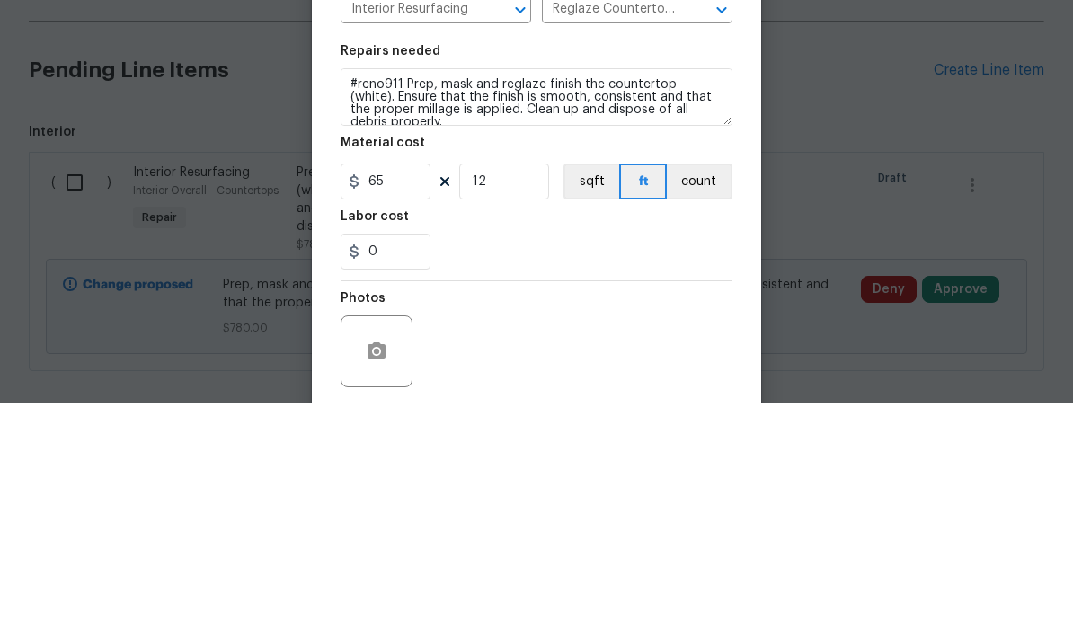
scroll to position [72, 0]
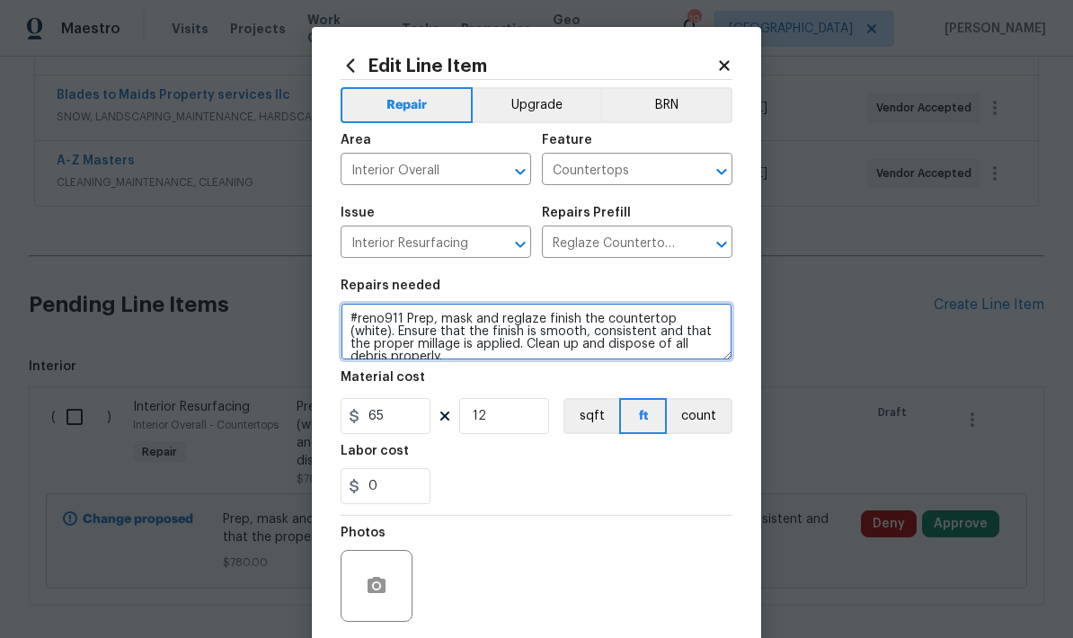
type textarea "#reno911 Prep, mask and reglaze finish the countertop (white). Ensure that the …"
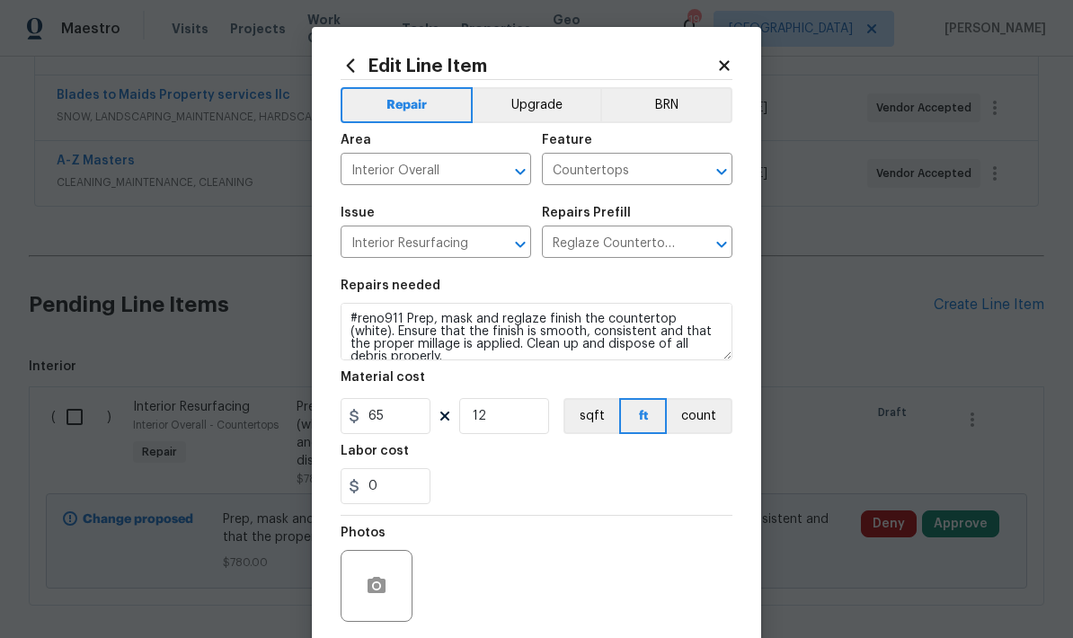
click at [533, 108] on button "Upgrade" at bounding box center [537, 105] width 129 height 36
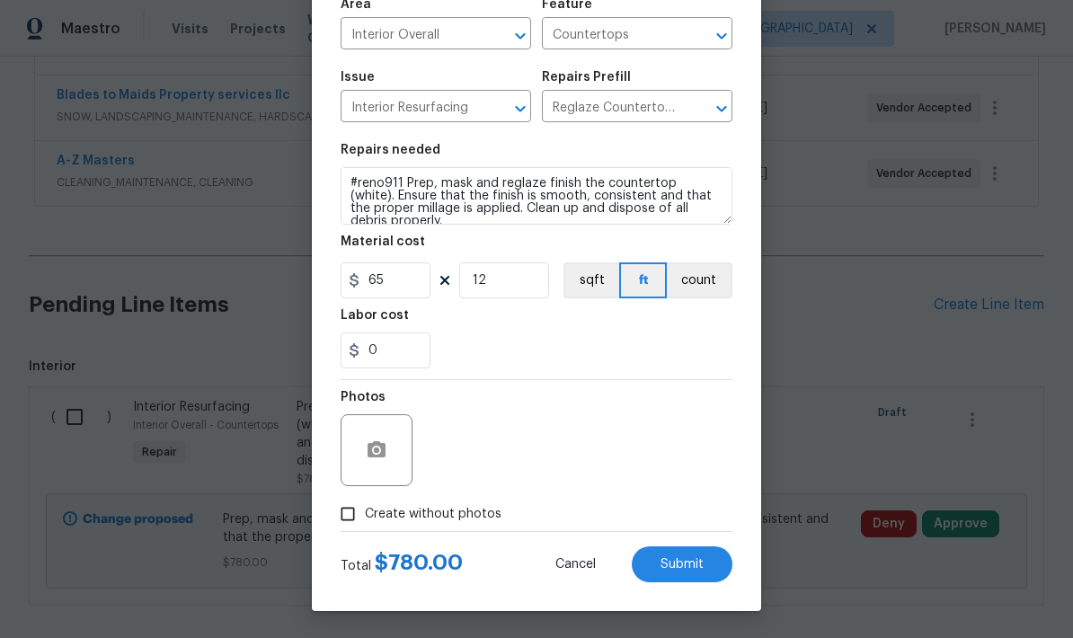
scroll to position [139, 0]
click at [343, 510] on input "Create without photos" at bounding box center [348, 514] width 34 height 34
checkbox input "true"
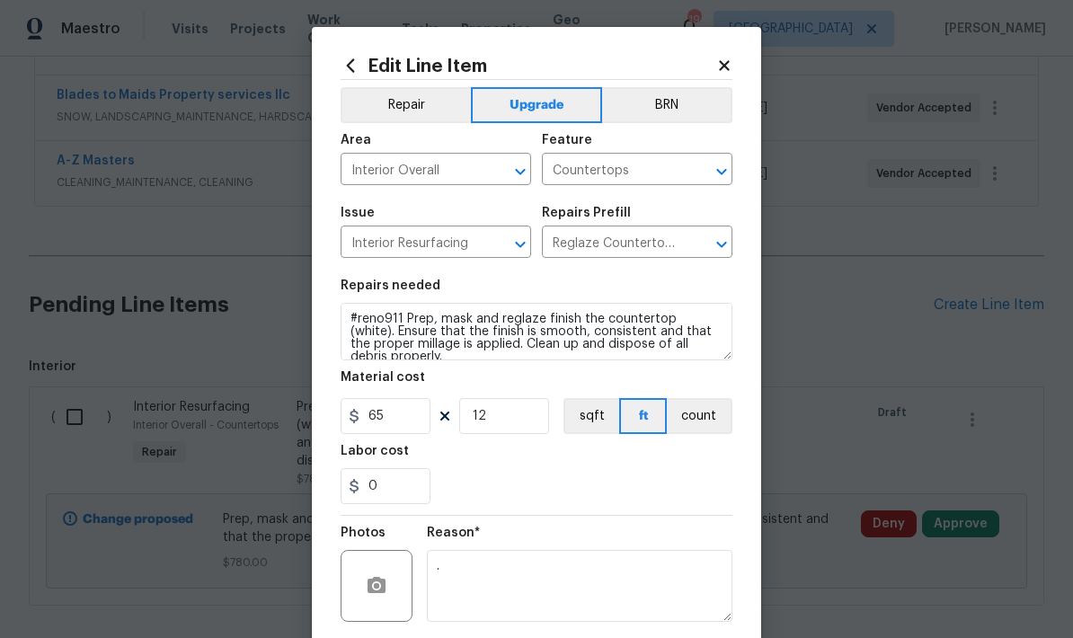
scroll to position [0, 0]
click at [381, 102] on button "Repair" at bounding box center [406, 105] width 130 height 36
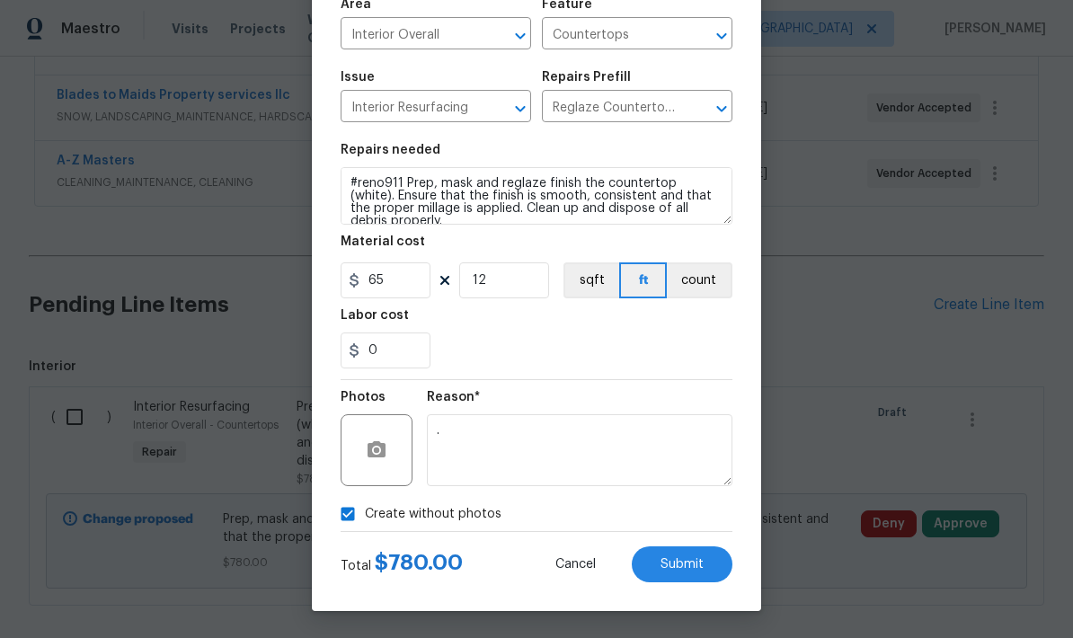
scroll to position [139, 0]
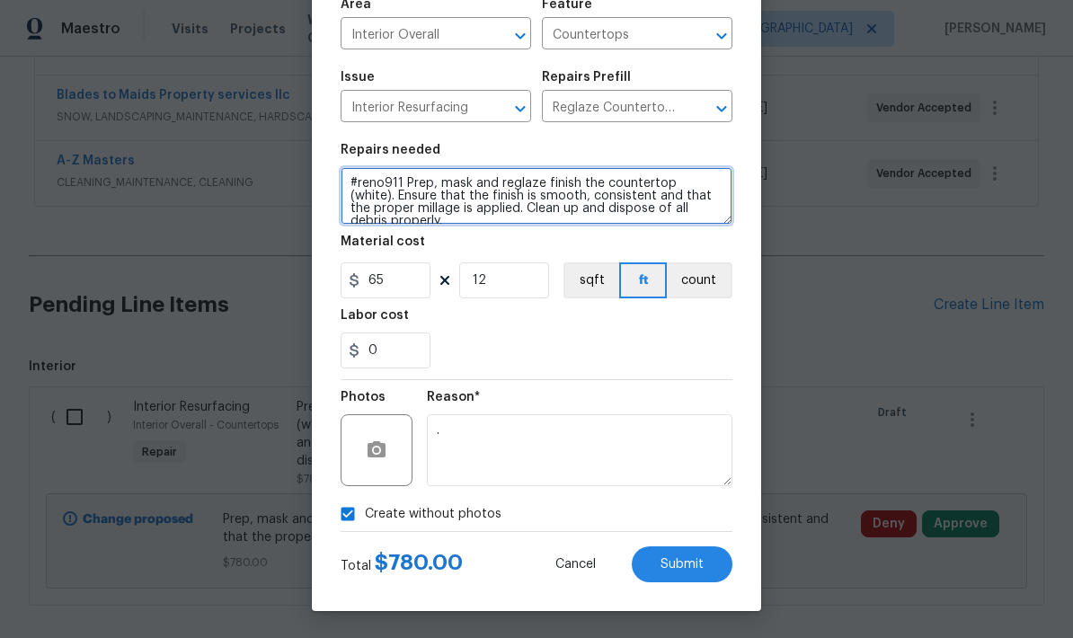
click at [593, 179] on textarea "#reno911 Prep, mask and reglaze finish the countertop (white). Ensure that the …" at bounding box center [537, 196] width 392 height 58
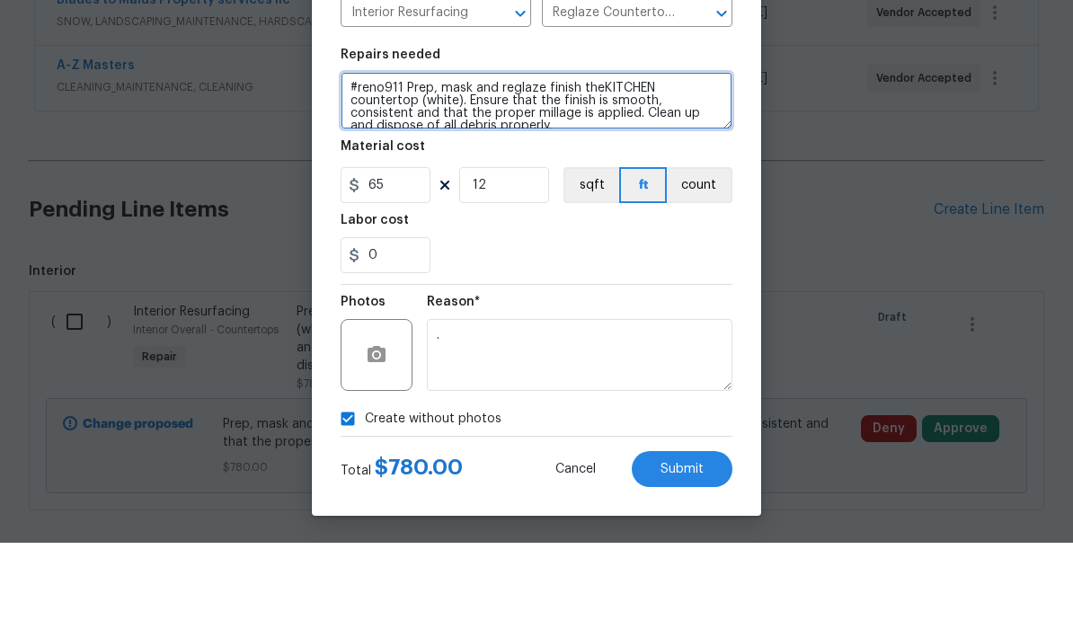
click at [453, 167] on textarea "#reno911 Prep, mask and reglaze finish theKITCHEN countertop (white). Ensure th…" at bounding box center [537, 196] width 392 height 58
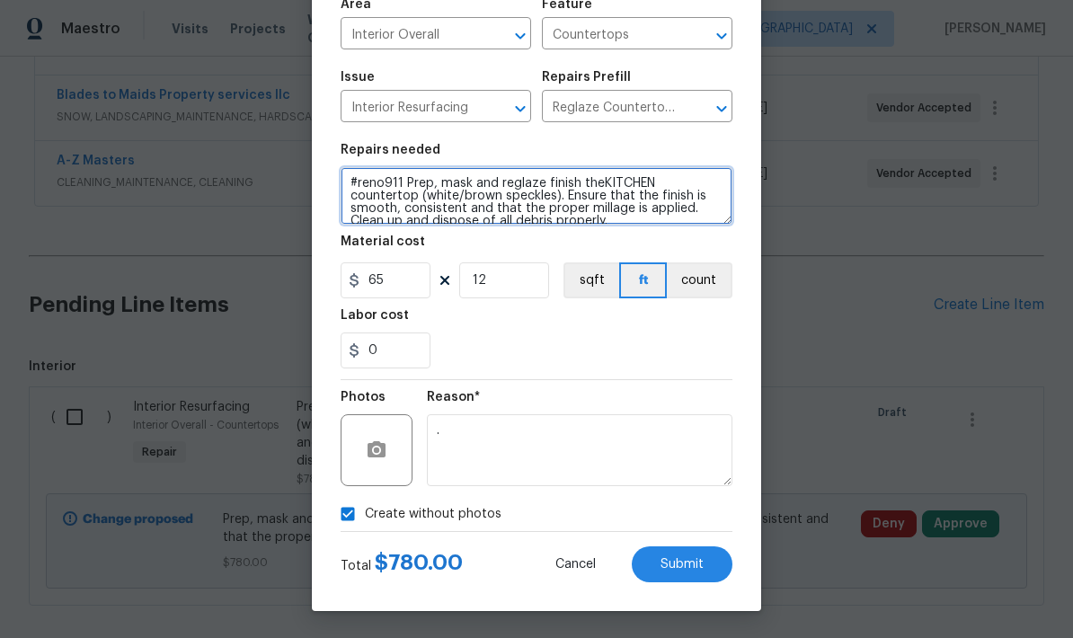
type textarea "#reno911 Prep, mask and reglaze finish theKITCHEN countertop (white/brown speck…"
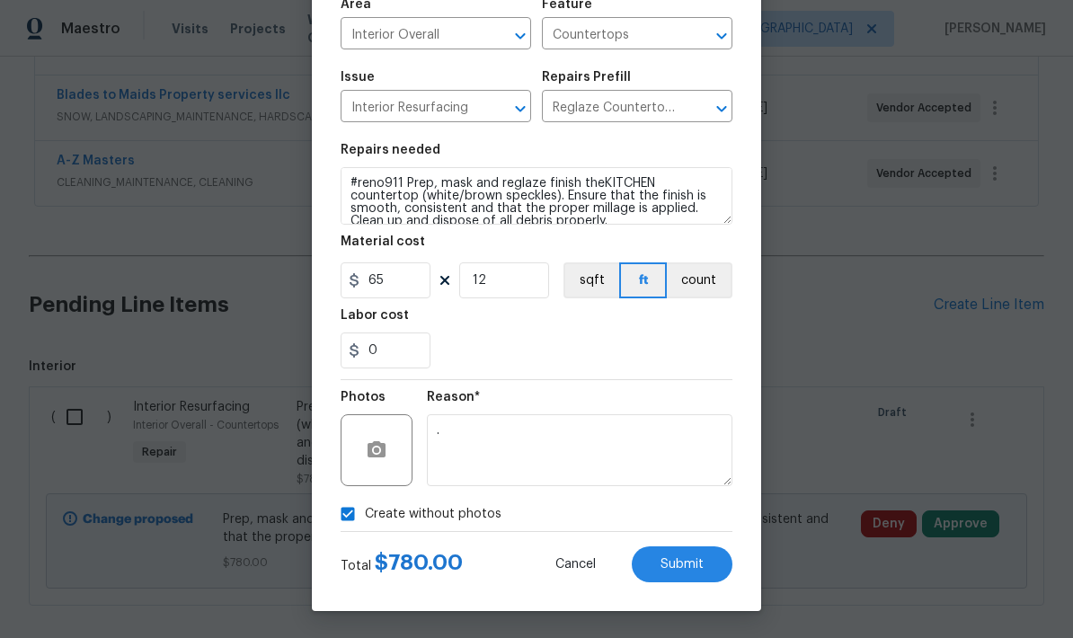
click at [673, 563] on span "Submit" at bounding box center [682, 564] width 43 height 13
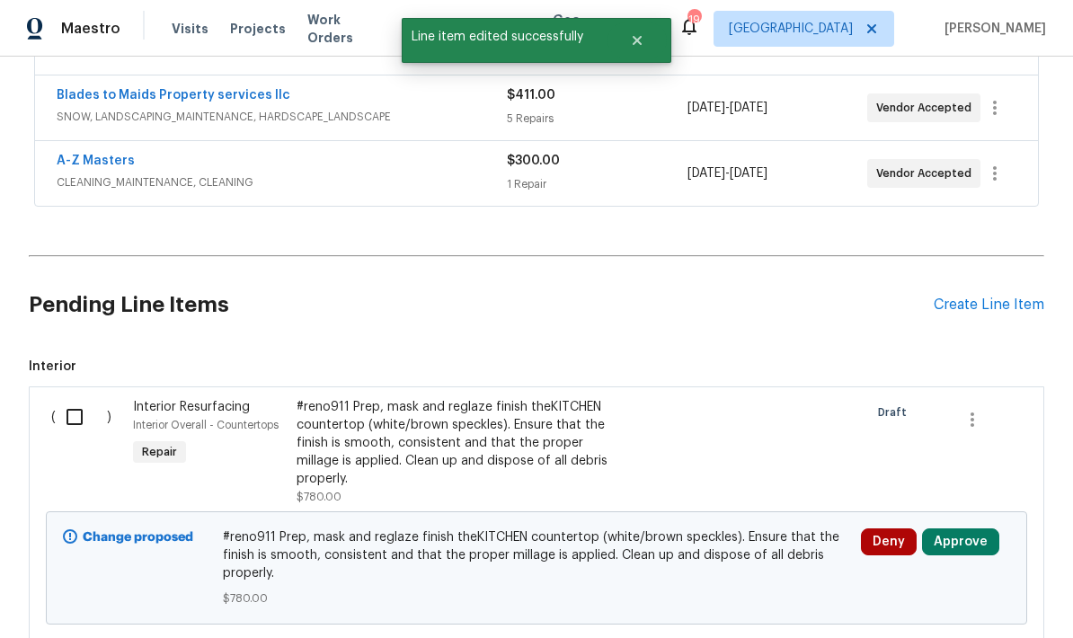
scroll to position [0, 0]
click at [749, 528] on button "Approve" at bounding box center [960, 541] width 77 height 27
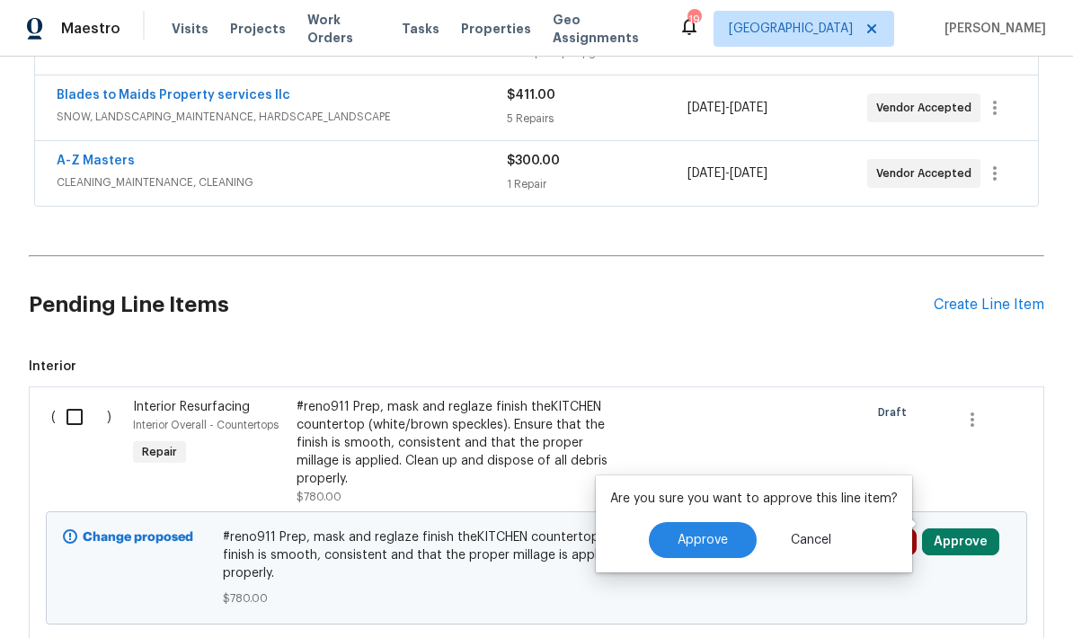
click at [686, 534] on span "Approve" at bounding box center [703, 540] width 50 height 13
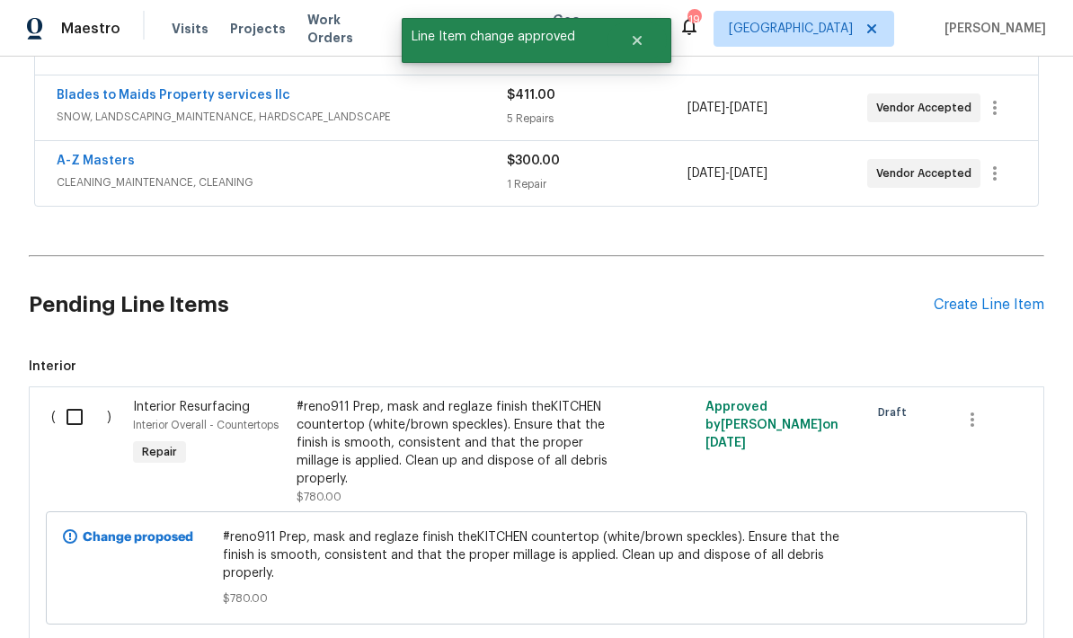
click at [78, 398] on input "checkbox" at bounding box center [81, 417] width 51 height 38
checkbox input "true"
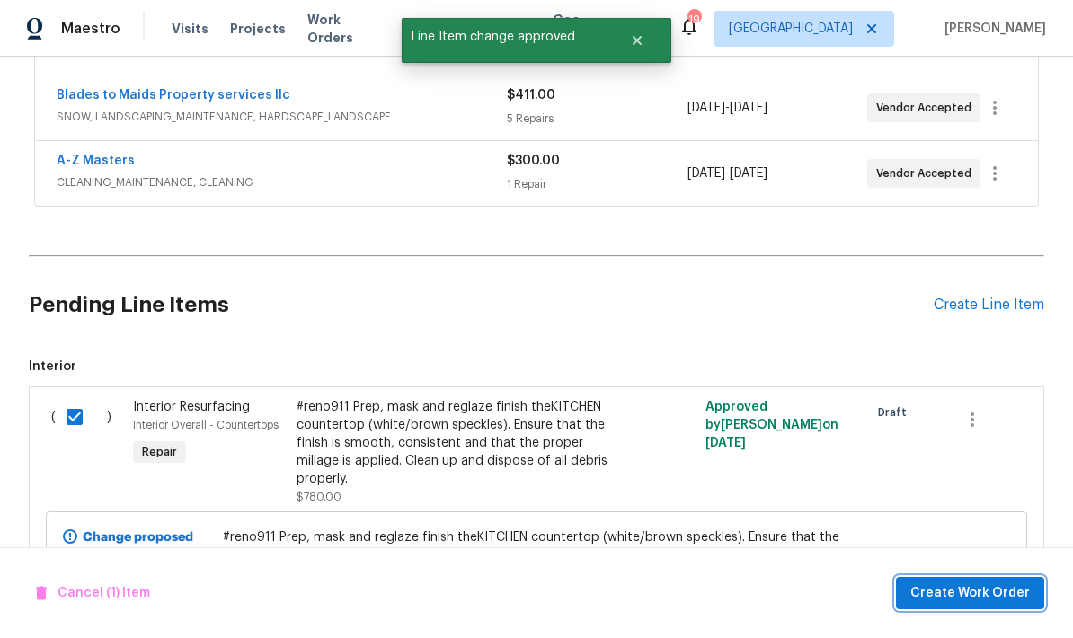
click at [749, 593] on span "Create Work Order" at bounding box center [970, 593] width 120 height 22
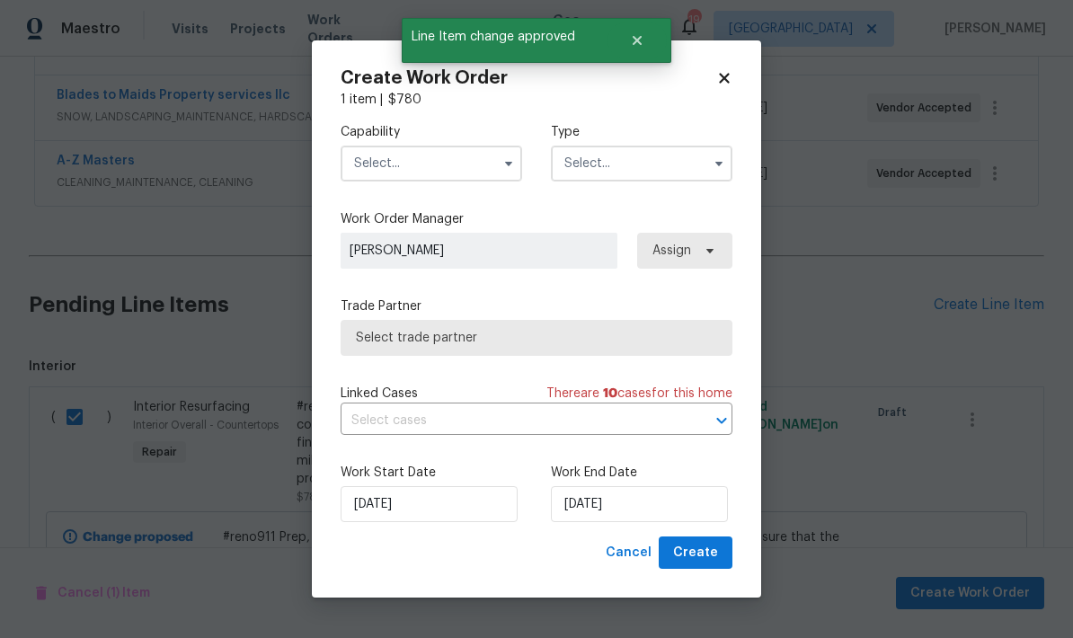
click at [370, 164] on input "text" at bounding box center [432, 164] width 182 height 36
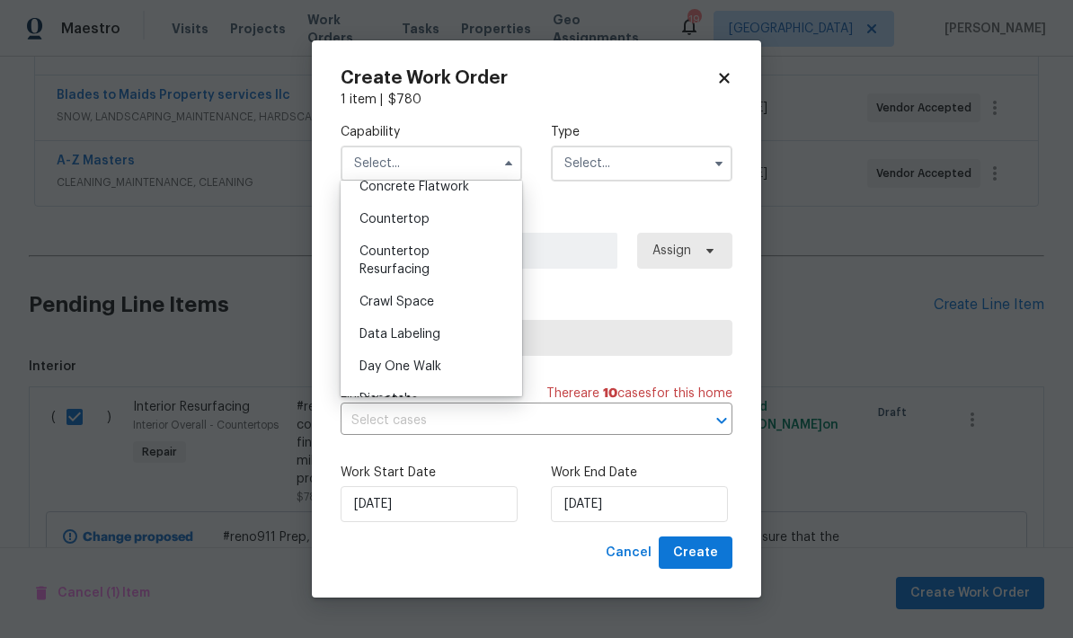
scroll to position [340, 0]
click at [377, 251] on span "Countertop Resurfacing" at bounding box center [394, 259] width 70 height 31
type input "Countertop Resurfacing"
click at [377, 251] on span "[PERSON_NAME]" at bounding box center [479, 251] width 259 height 18
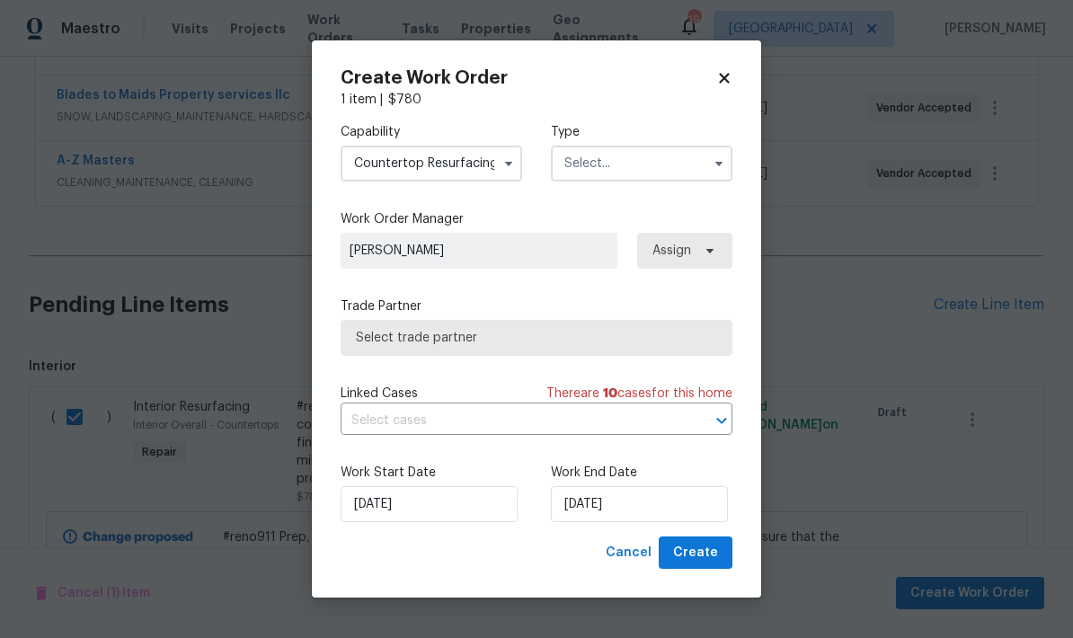
click at [589, 172] on input "text" at bounding box center [642, 164] width 182 height 36
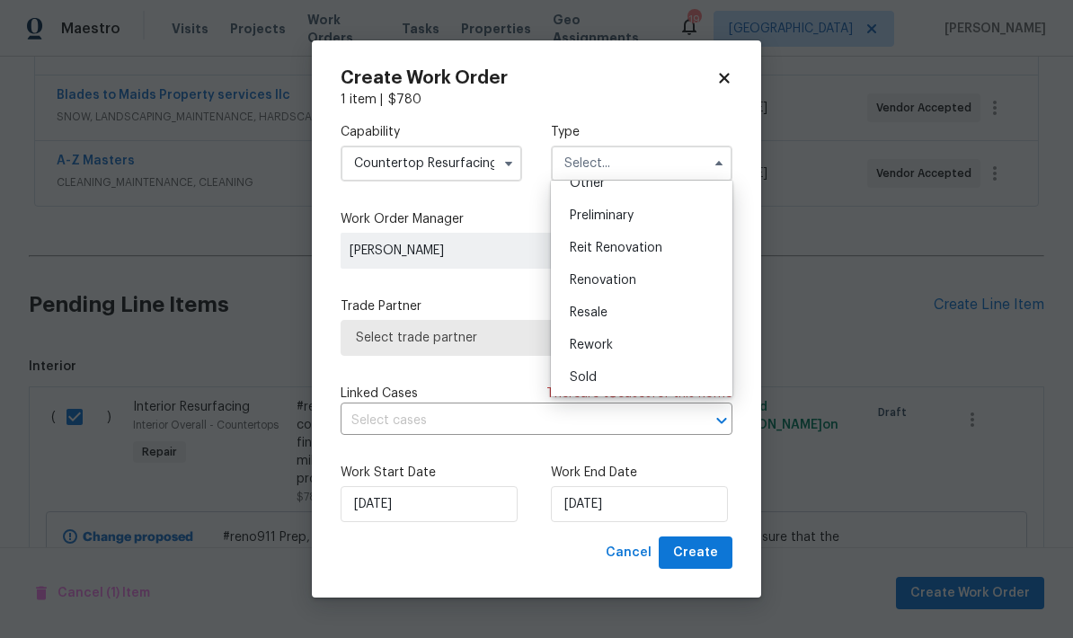
scroll to position [375, 0]
click at [582, 277] on span "Renovation" at bounding box center [603, 279] width 67 height 13
type input "Renovation"
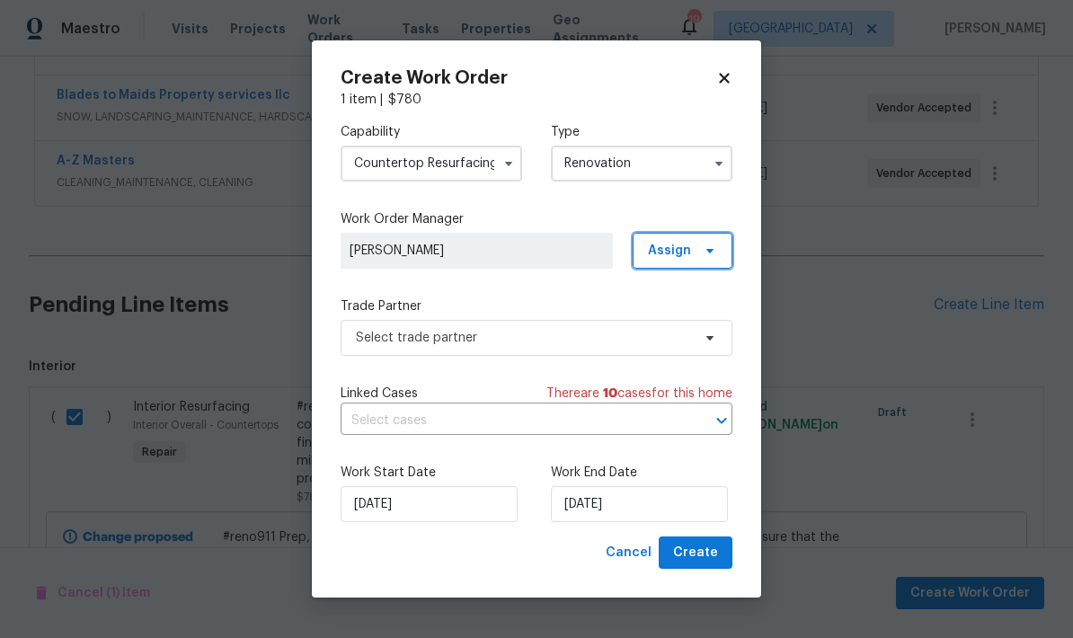
click at [662, 243] on span "Assign" at bounding box center [669, 251] width 43 height 18
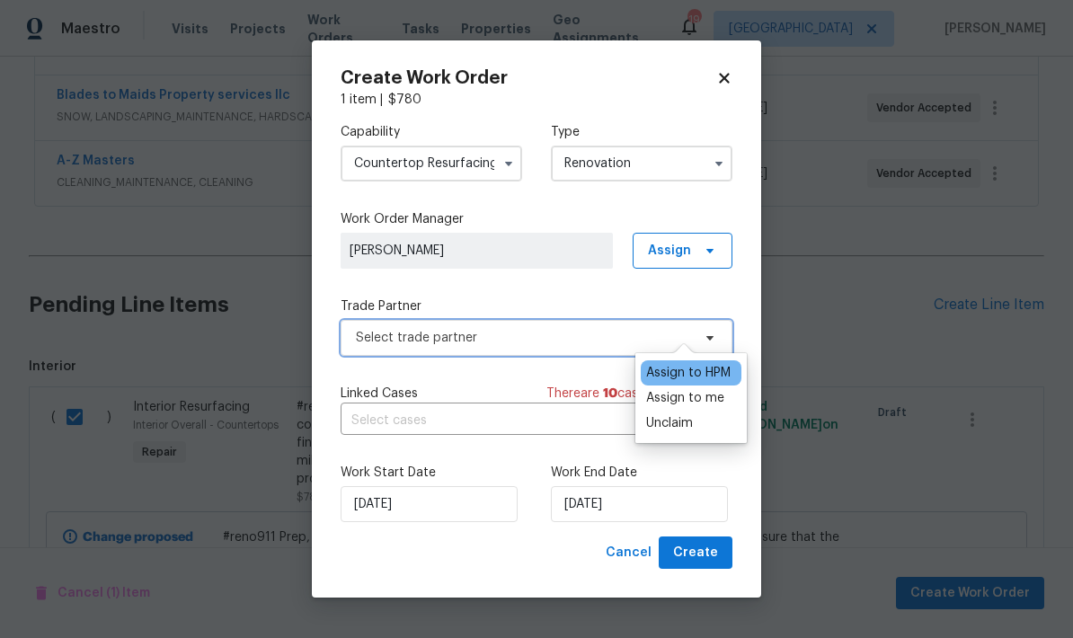
click at [361, 345] on span "Select trade partner" at bounding box center [523, 338] width 335 height 18
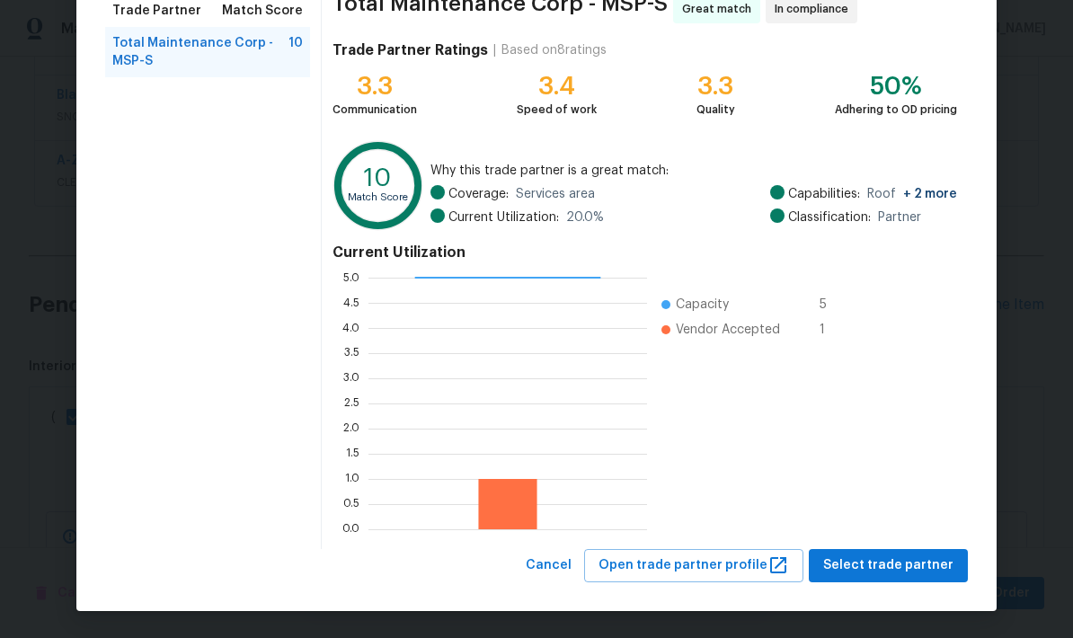
scroll to position [155, 0]
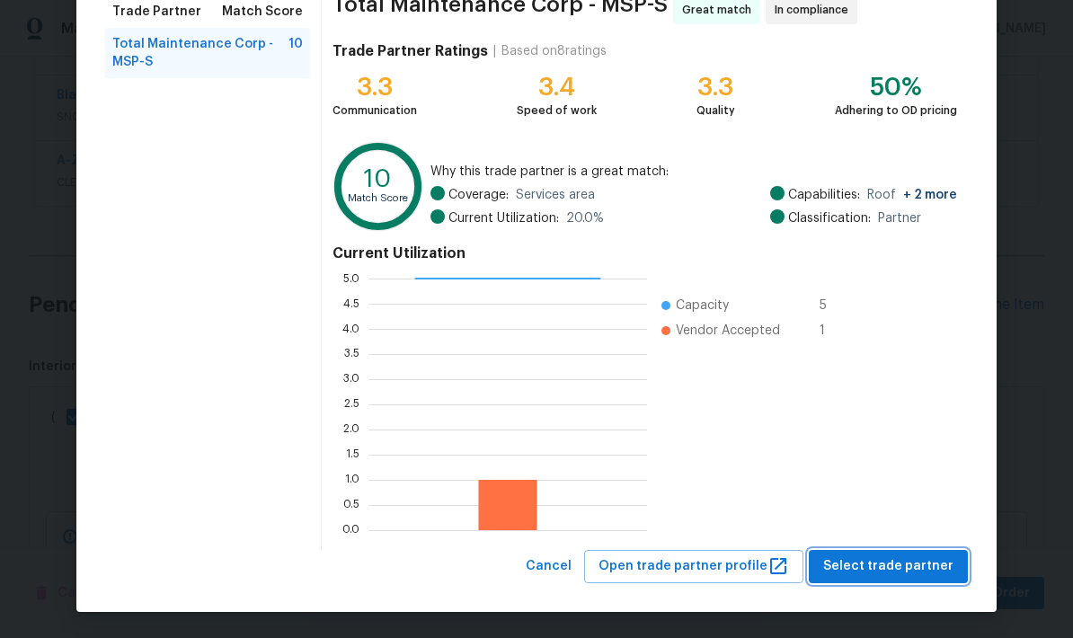
click at [749, 568] on span "Select trade partner" at bounding box center [888, 566] width 130 height 22
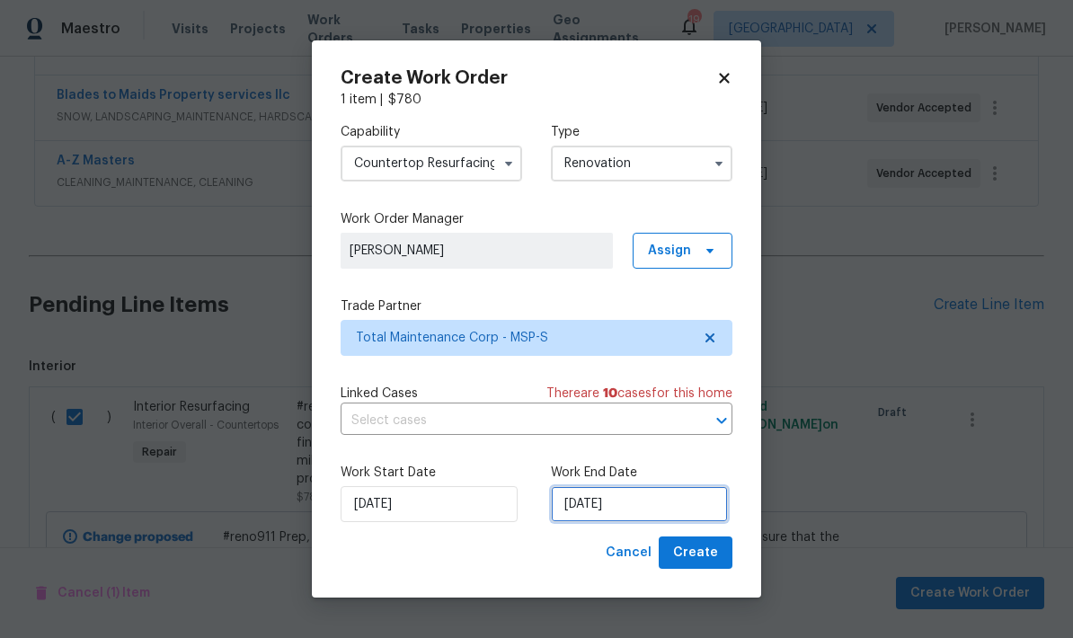
click at [651, 502] on input "[DATE]" at bounding box center [639, 504] width 177 height 36
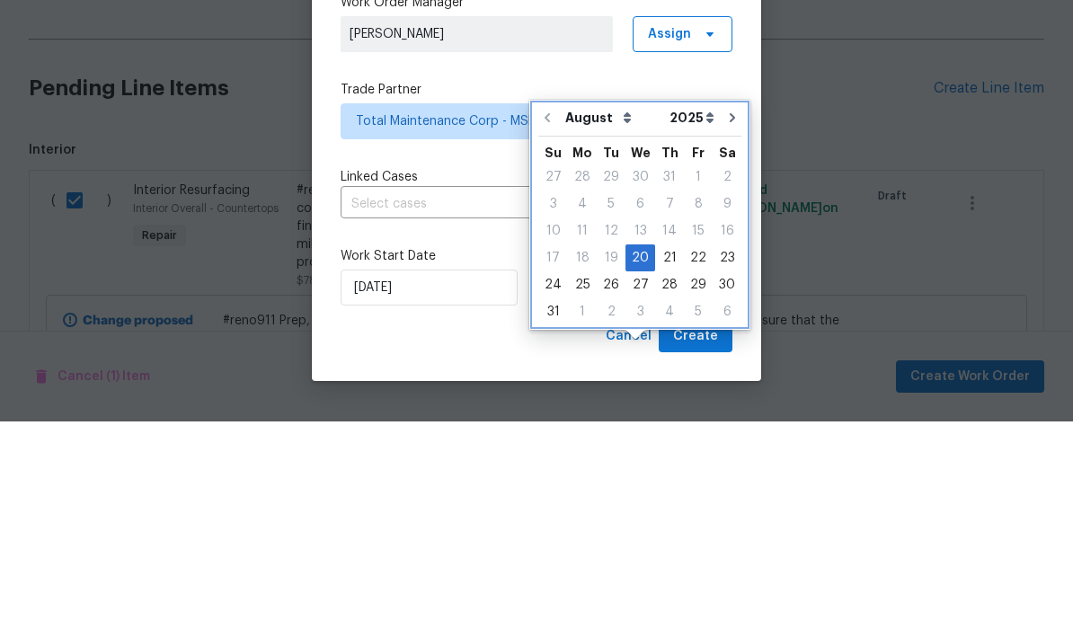
click at [730, 330] on icon "Go to next month" at bounding box center [732, 334] width 5 height 9
type input "[DATE]"
select select "8"
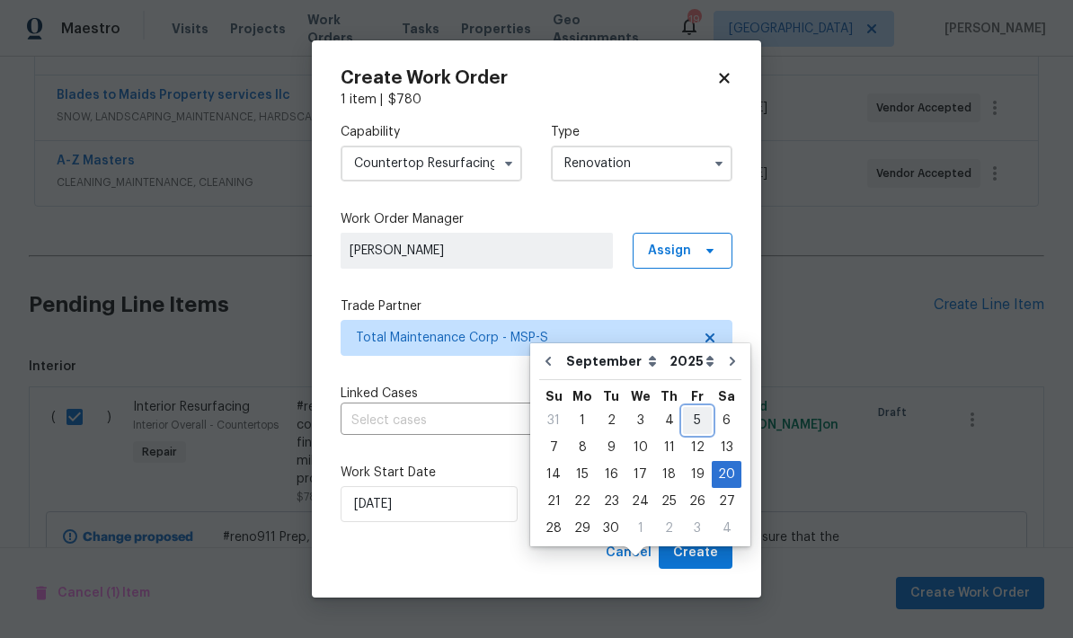
click at [685, 408] on div "5" at bounding box center [697, 420] width 29 height 25
type input "[DATE]"
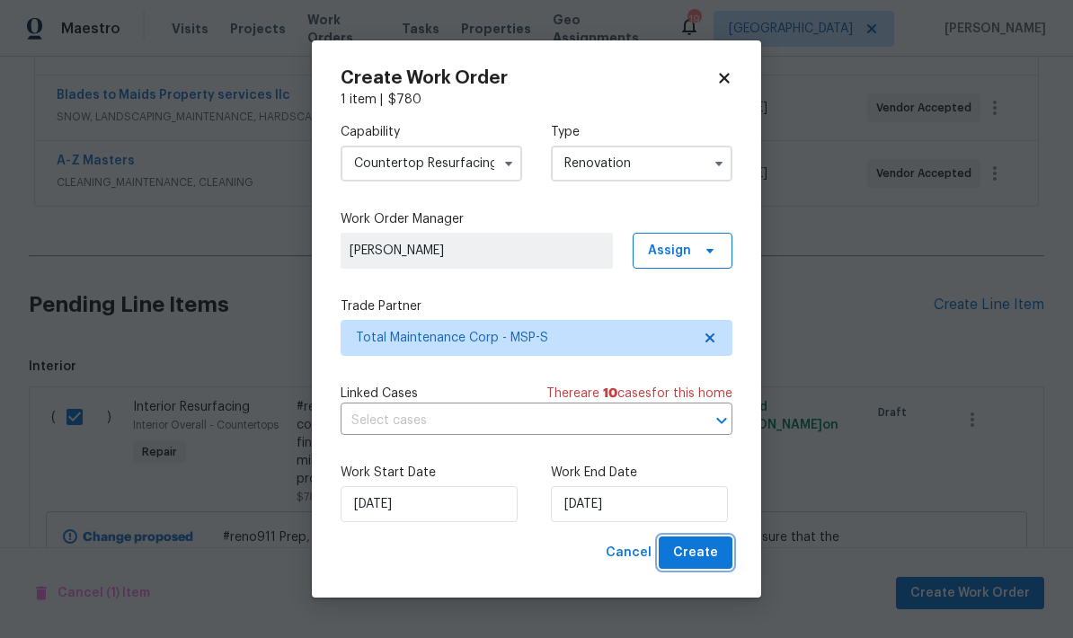
click at [690, 546] on span "Create" at bounding box center [695, 553] width 45 height 22
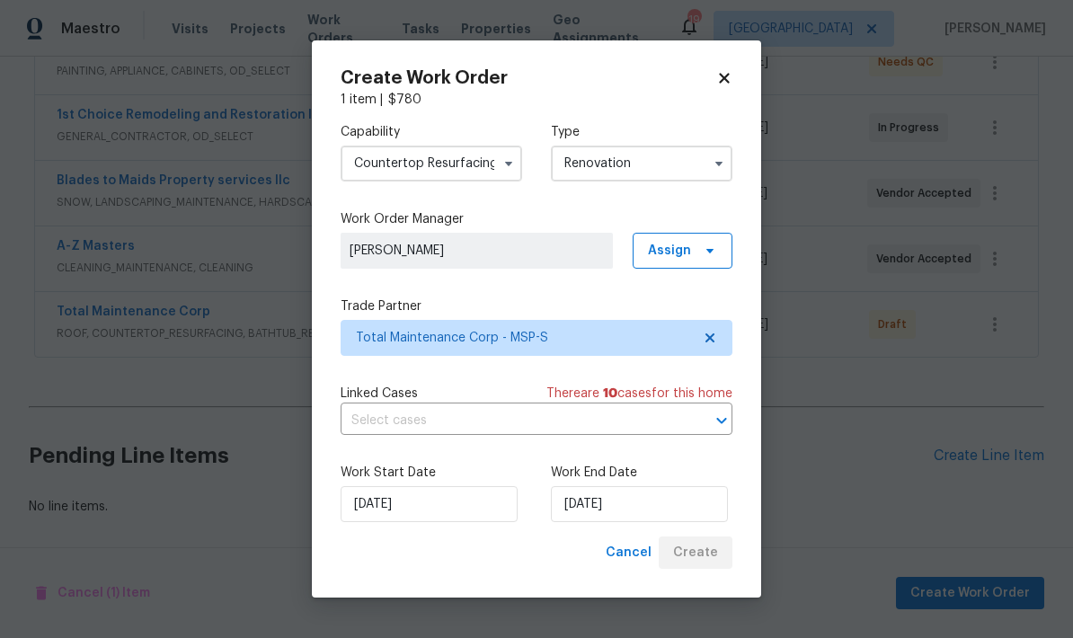
scroll to position [0, 0]
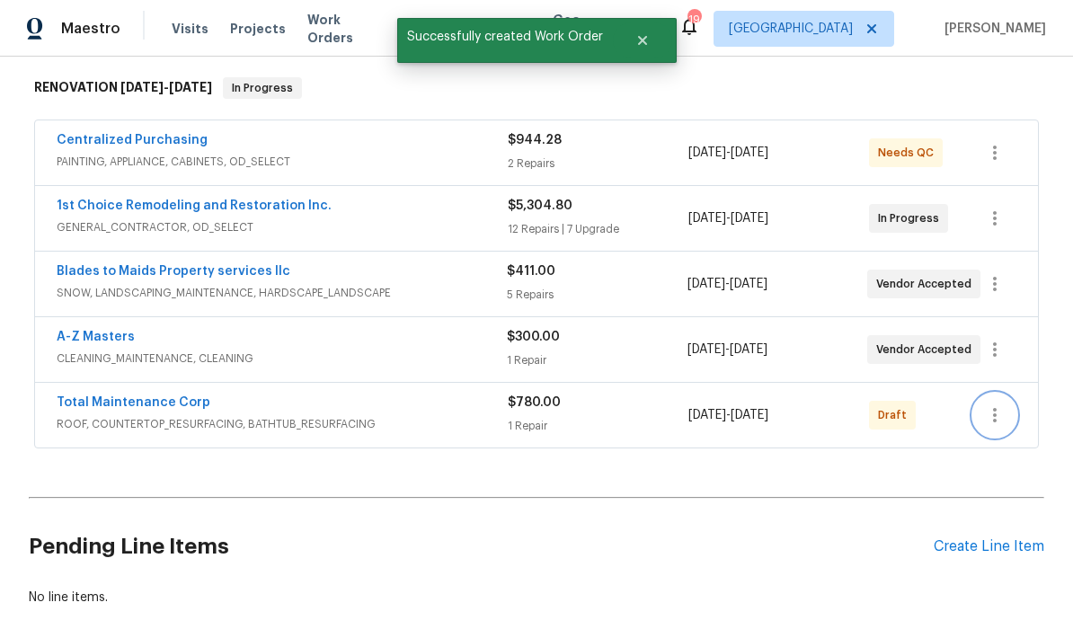
click at [749, 408] on icon "button" at bounding box center [995, 415] width 4 height 14
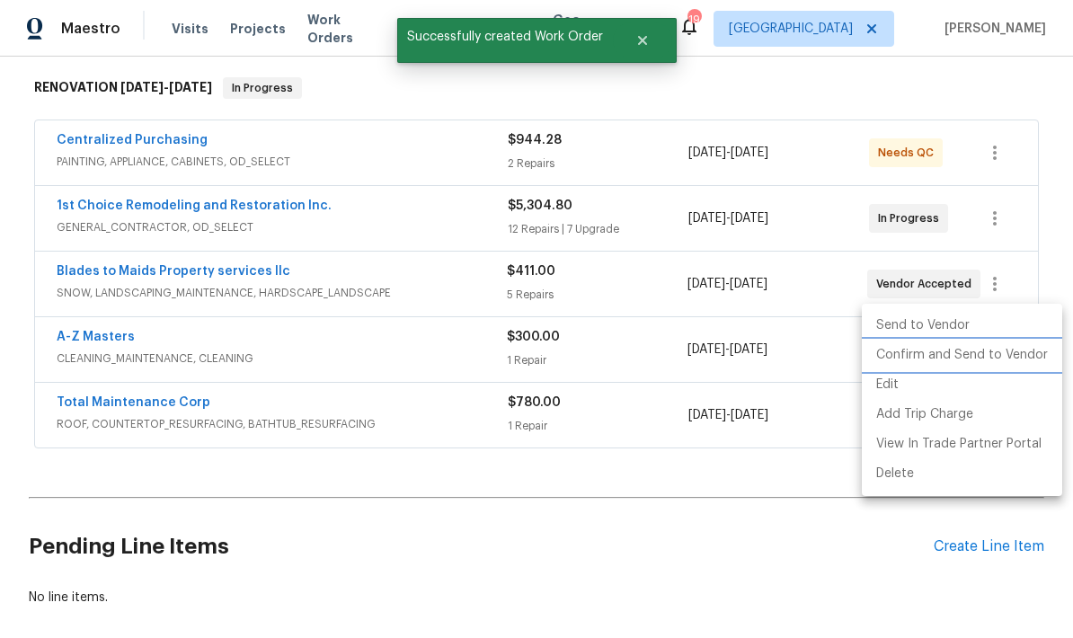
click at [749, 362] on li "Confirm and Send to Vendor" at bounding box center [962, 356] width 200 height 30
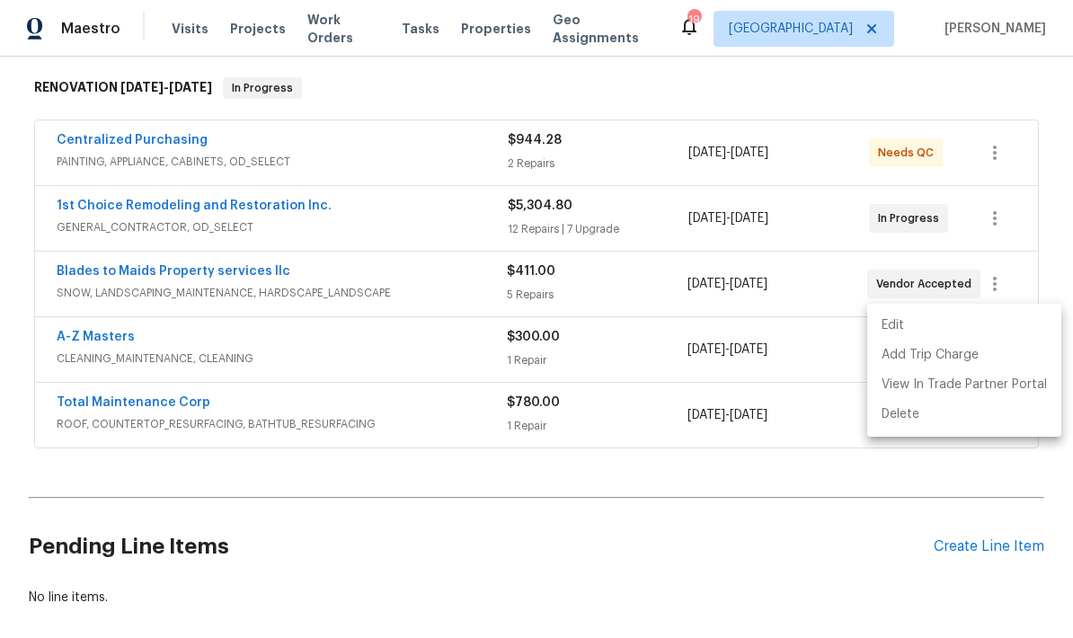
click at [459, 428] on div at bounding box center [536, 319] width 1073 height 638
